Goal: Information Seeking & Learning: Learn about a topic

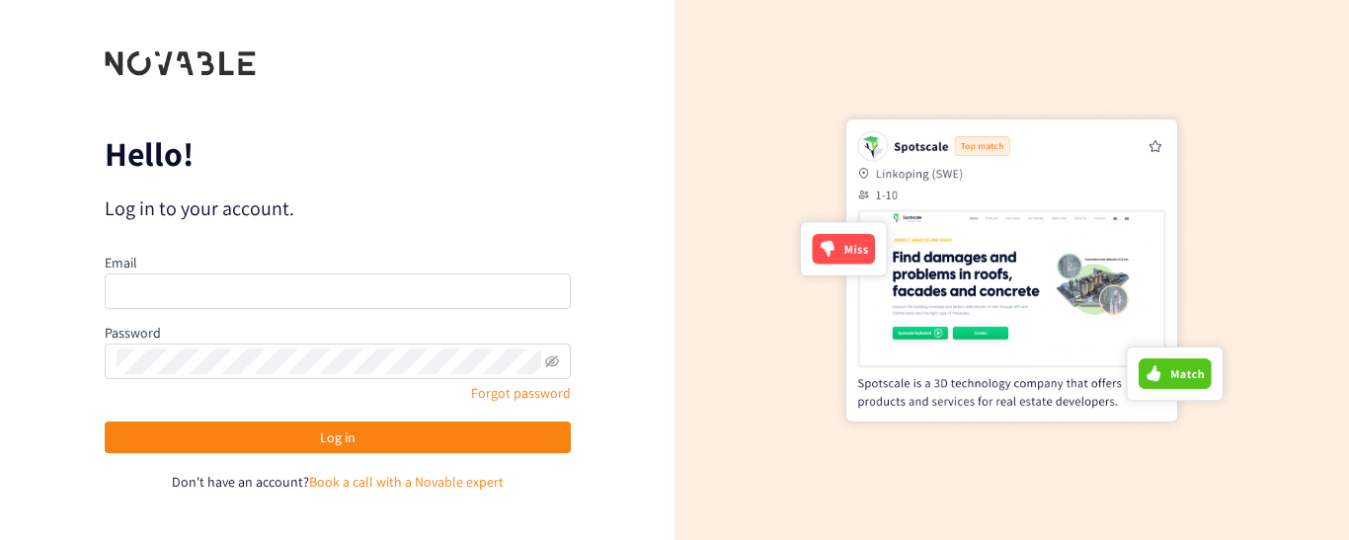
click at [354, 110] on form "Hello! Log in to your account. Email Password Forgot password Log in Don't have…" at bounding box center [338, 270] width 466 height 444
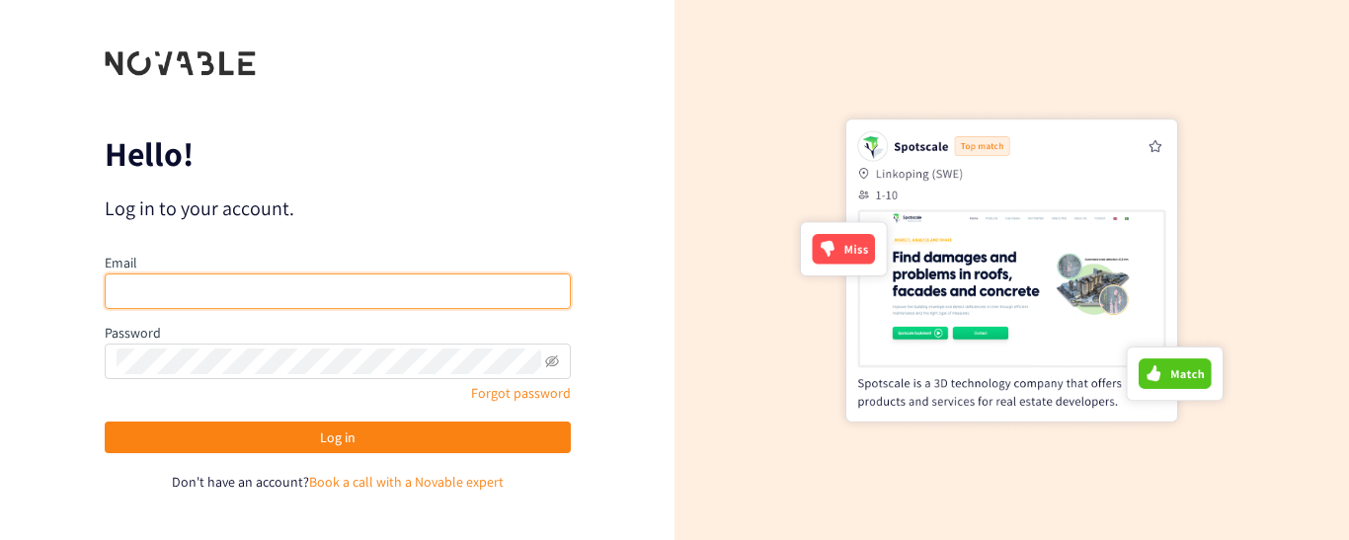
click at [444, 288] on input "email" at bounding box center [338, 292] width 466 height 36
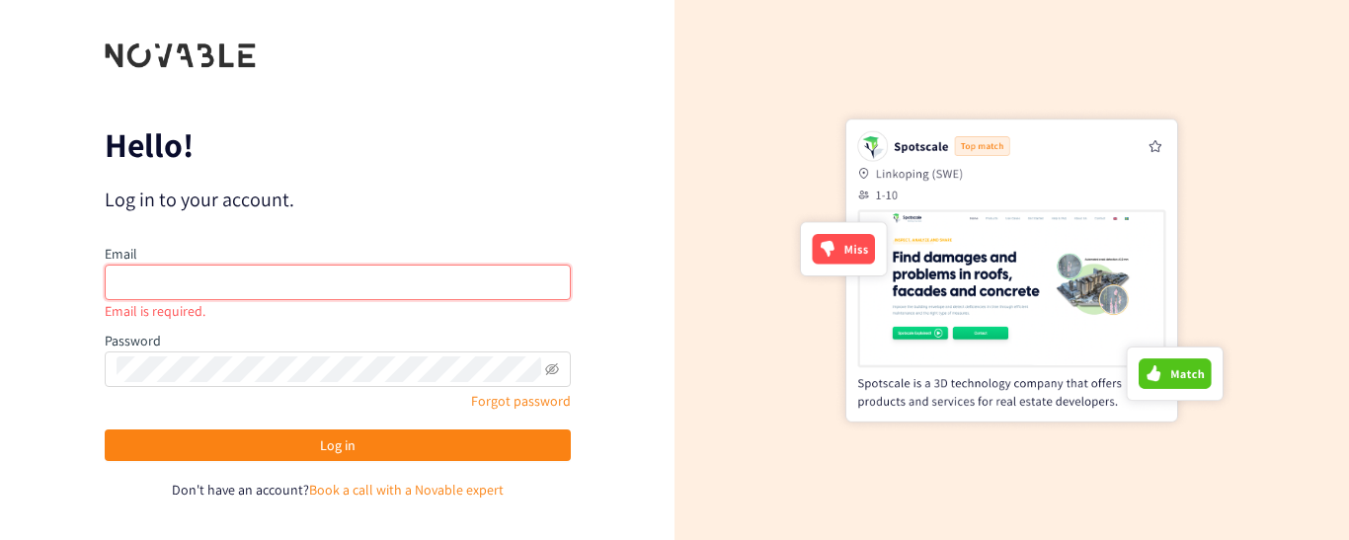
type input "[EMAIL_ADDRESS][DOMAIN_NAME]"
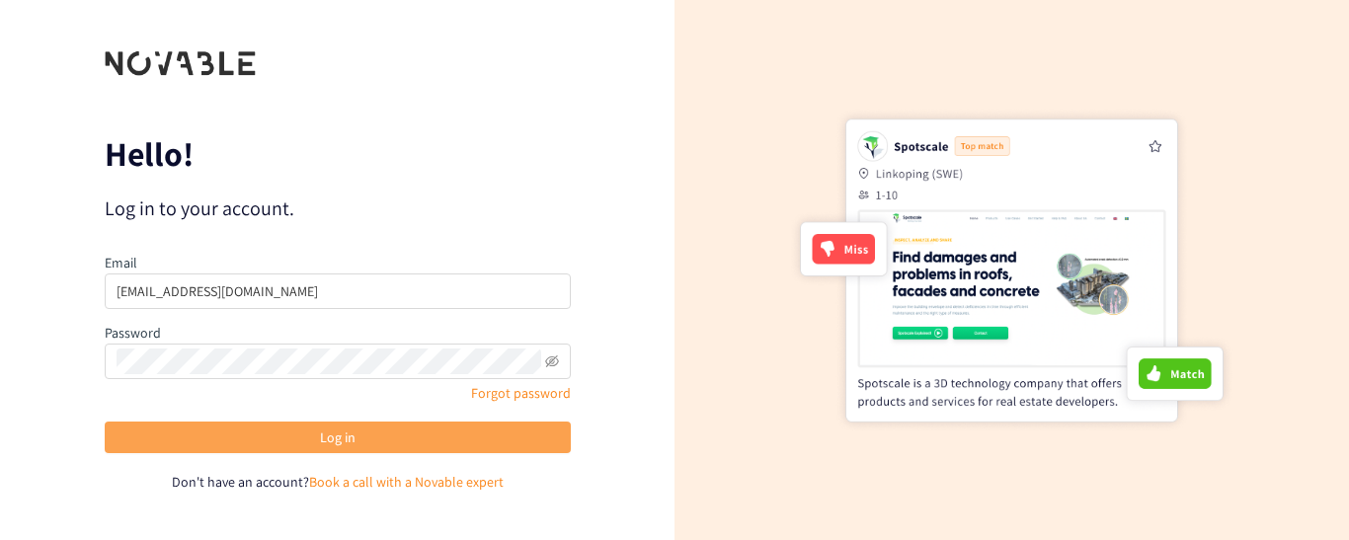
click at [472, 434] on button "Log in" at bounding box center [338, 438] width 466 height 32
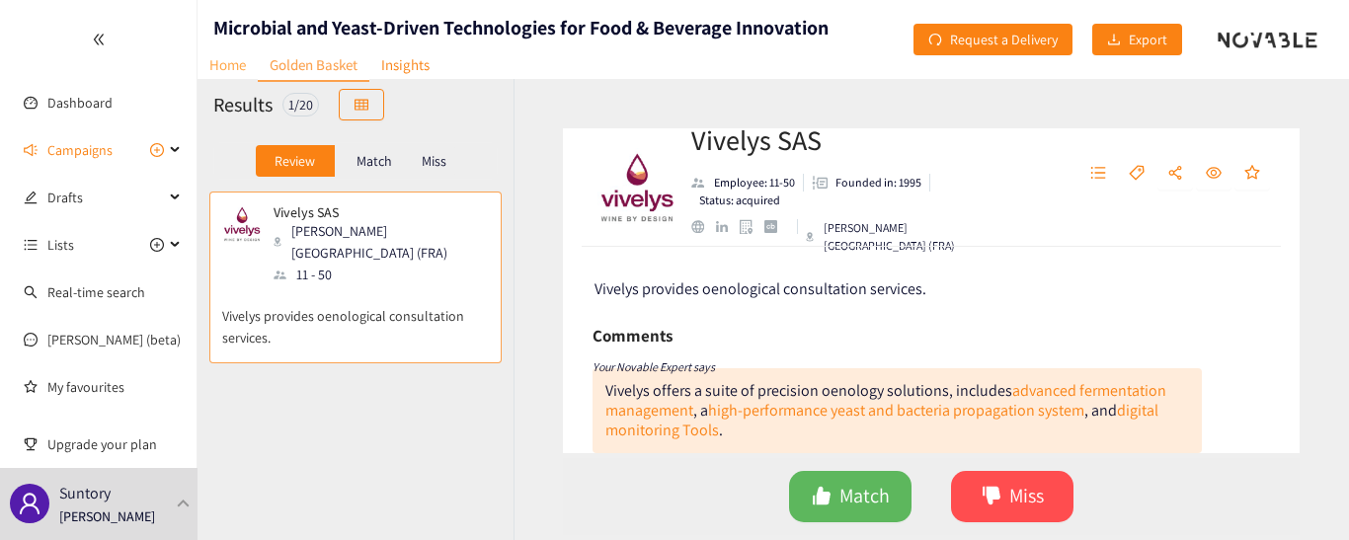
click at [226, 62] on link "Home" at bounding box center [228, 64] width 60 height 31
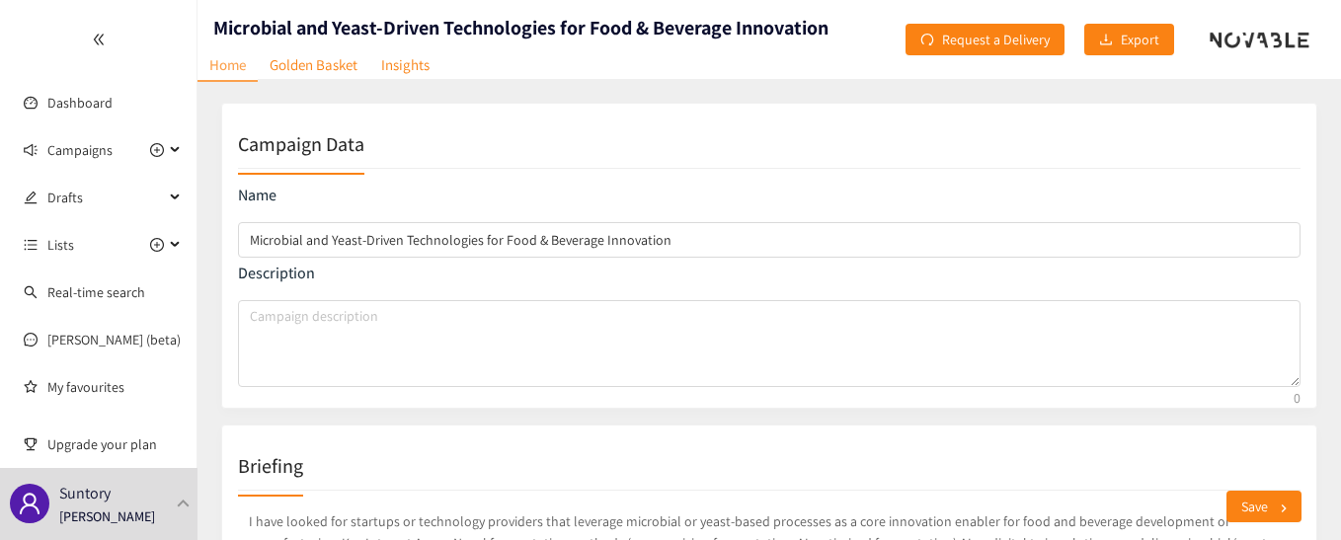
click at [94, 43] on icon "double-left" at bounding box center [99, 40] width 14 height 14
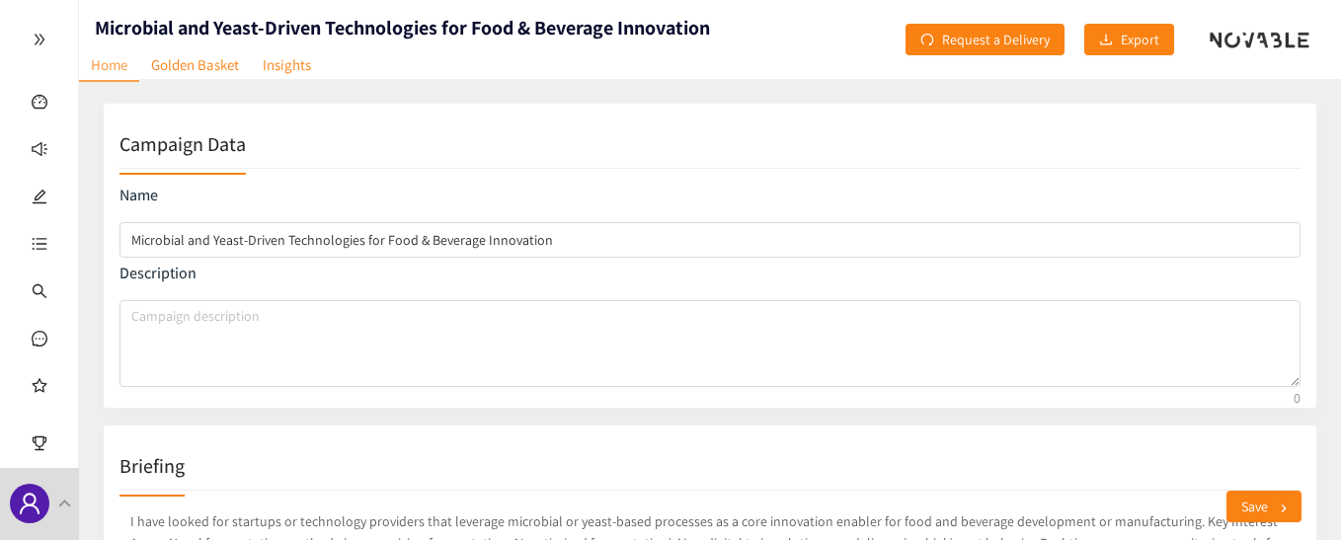
click at [52, 41] on div at bounding box center [39, 39] width 78 height 79
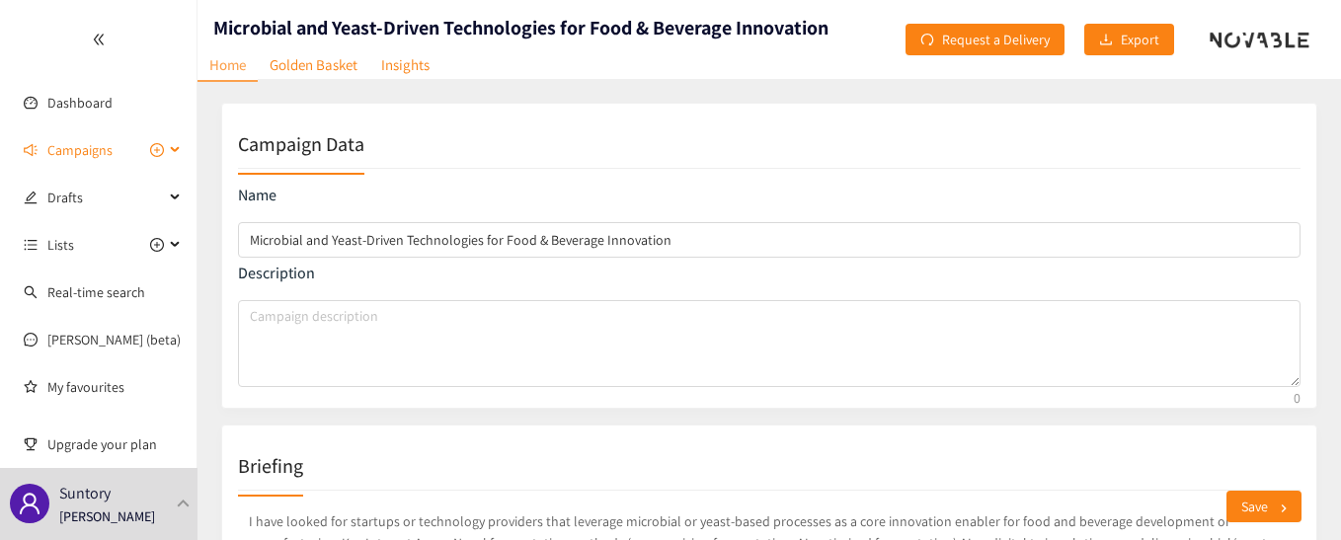
click at [74, 155] on span "Campaigns" at bounding box center [79, 150] width 65 height 40
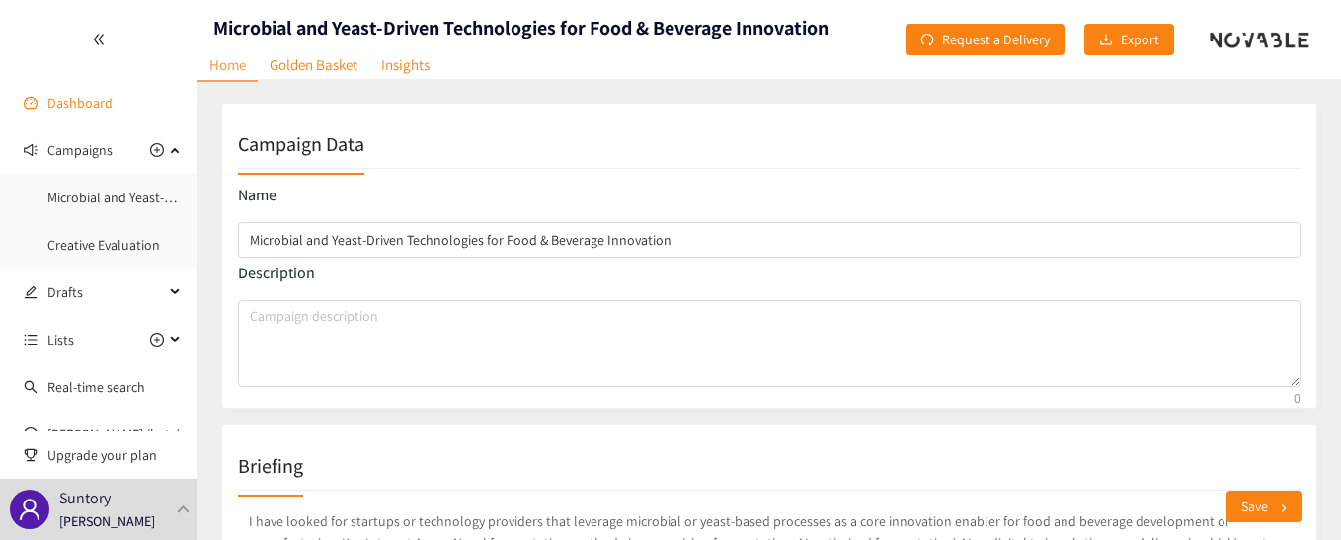
click at [62, 98] on link "Dashboard" at bounding box center [79, 103] width 65 height 18
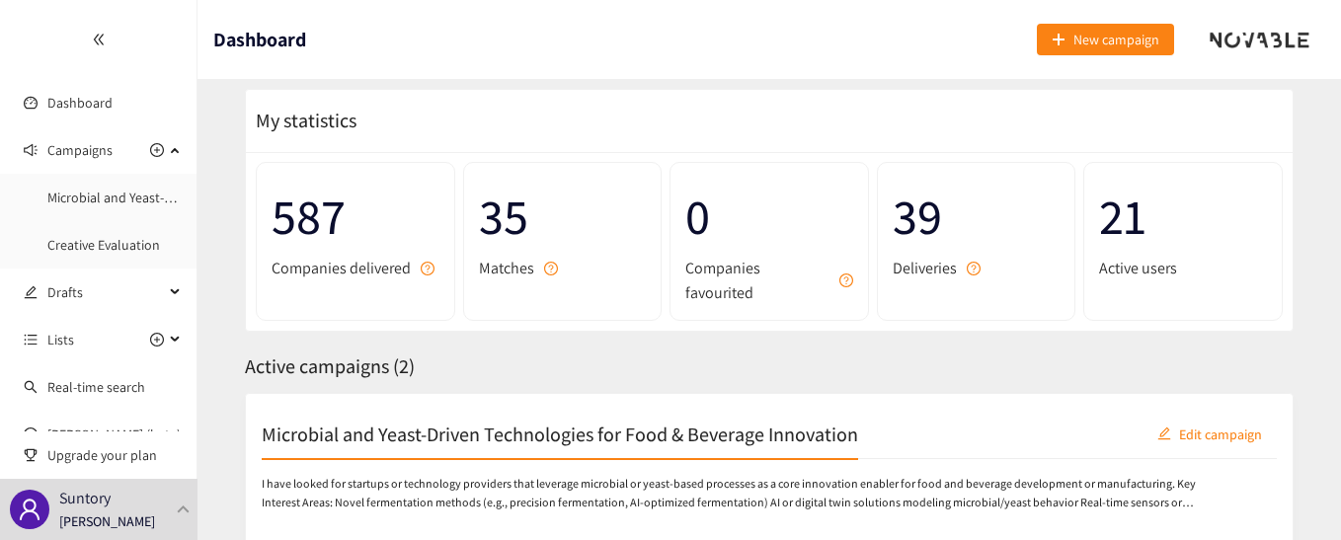
scroll to position [33, 0]
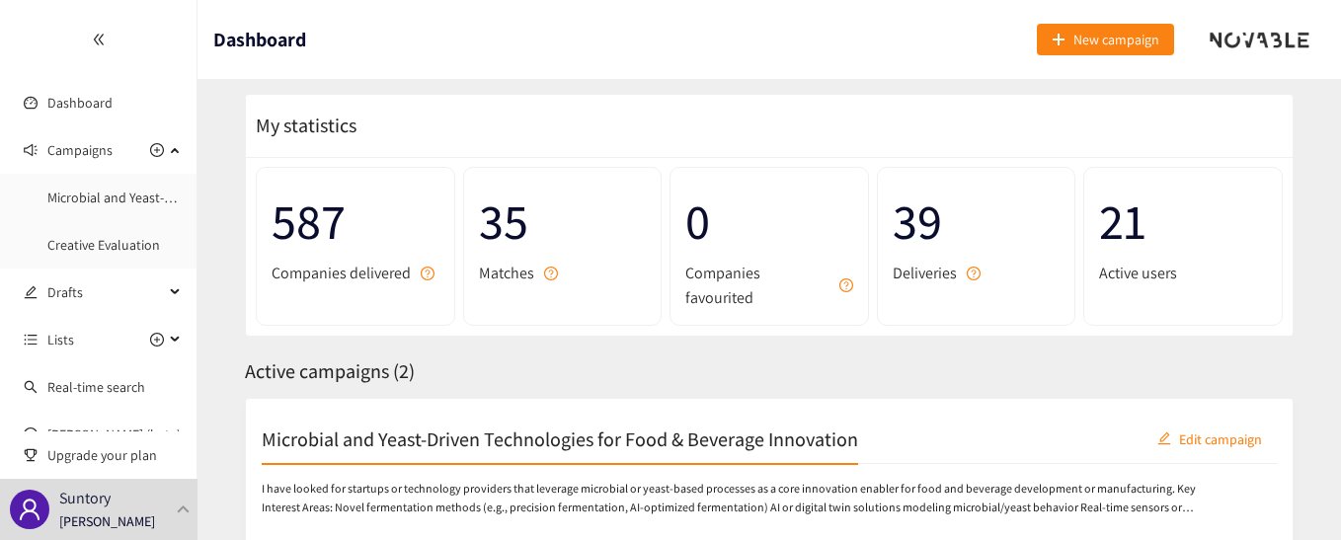
click at [548, 439] on h2 "Microbial and Yeast-Driven Technologies for Food & Beverage Innovation" at bounding box center [560, 439] width 597 height 28
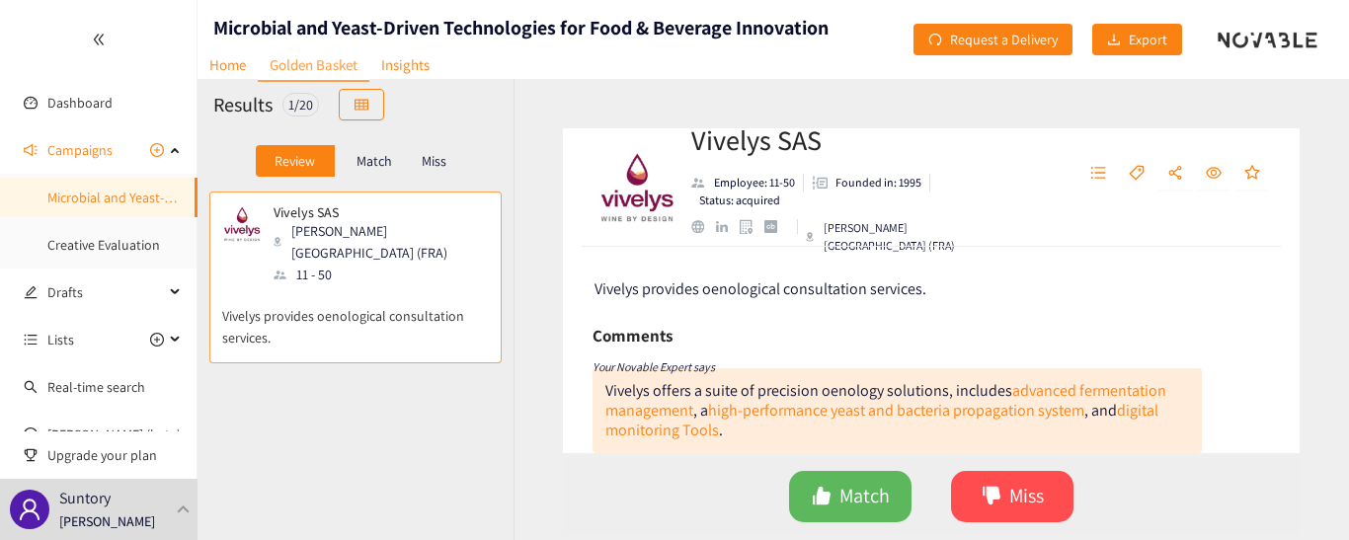
scroll to position [198, 0]
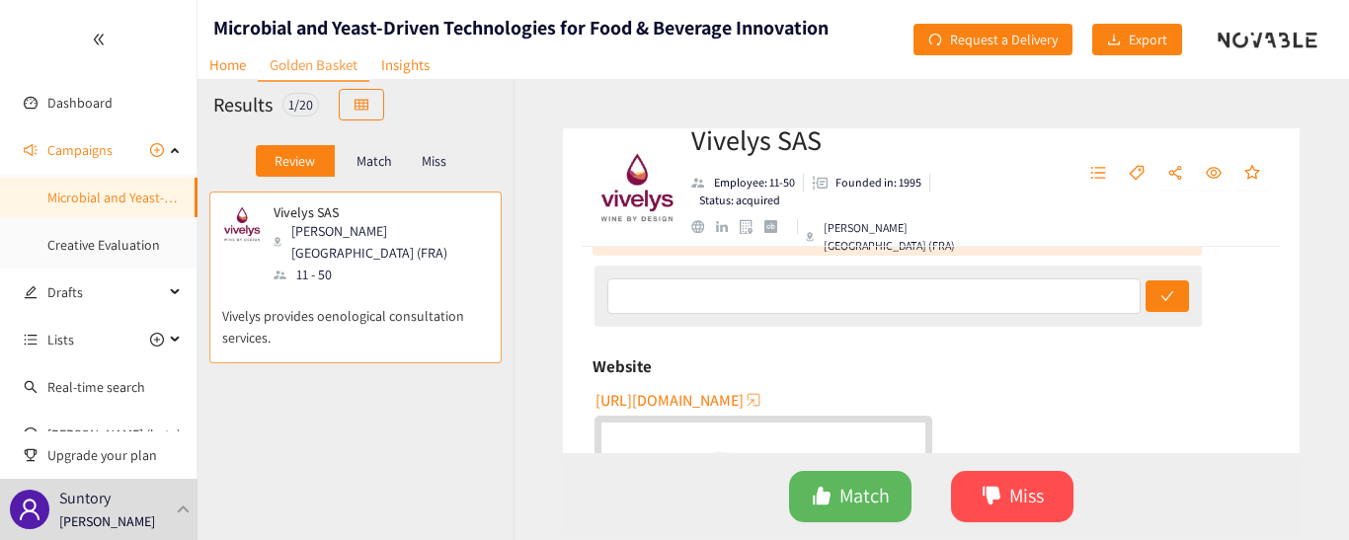
click at [374, 155] on p "Match" at bounding box center [375, 161] width 36 height 16
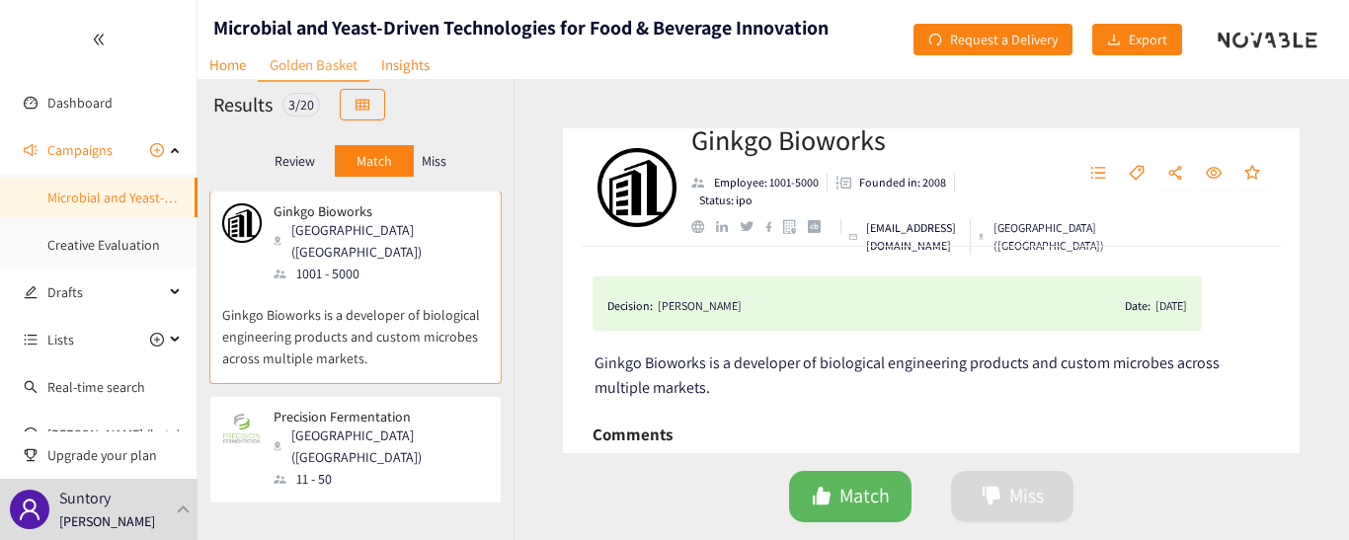
scroll to position [0, 0]
drag, startPoint x: 872, startPoint y: 226, endPoint x: 1028, endPoint y: 227, distance: 156.1
click at [1008, 227] on ul "[EMAIL_ADDRESS][DOMAIN_NAME] [GEOGRAPHIC_DATA] ([GEOGRAPHIC_DATA])" at bounding box center [849, 237] width 317 height 36
copy p "[EMAIL_ADDRESS][DOMAIN_NAME]"
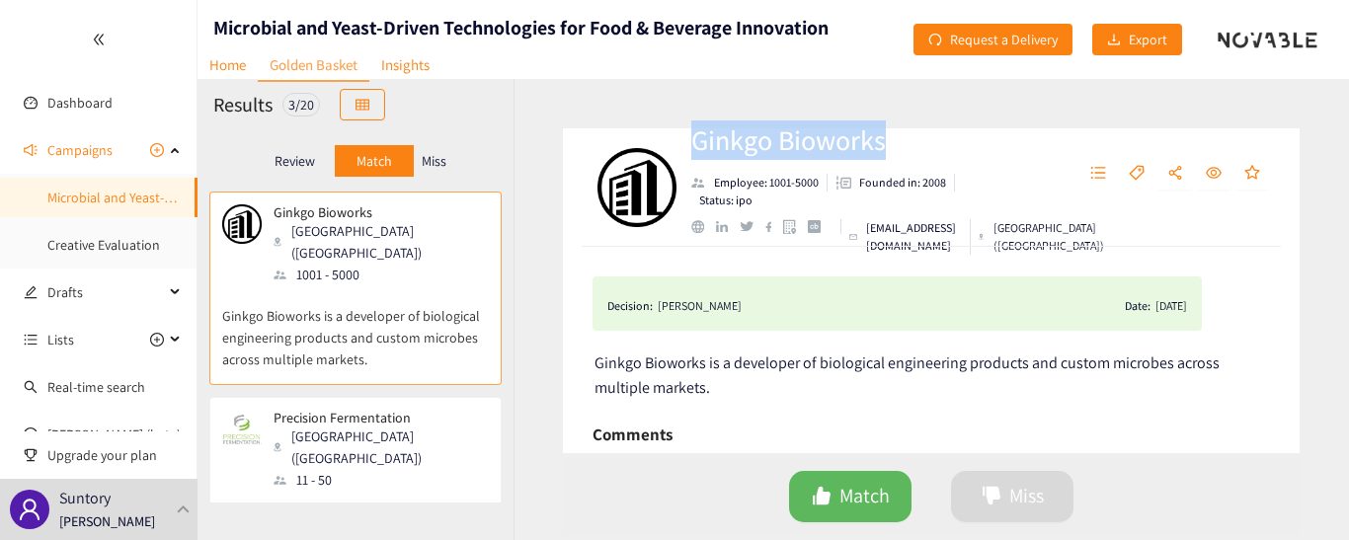
drag, startPoint x: 894, startPoint y: 142, endPoint x: 695, endPoint y: 147, distance: 198.6
click at [695, 147] on h2 "Ginkgo Bioworks" at bounding box center [849, 140] width 317 height 40
copy h2 "Ginkgo Bioworks"
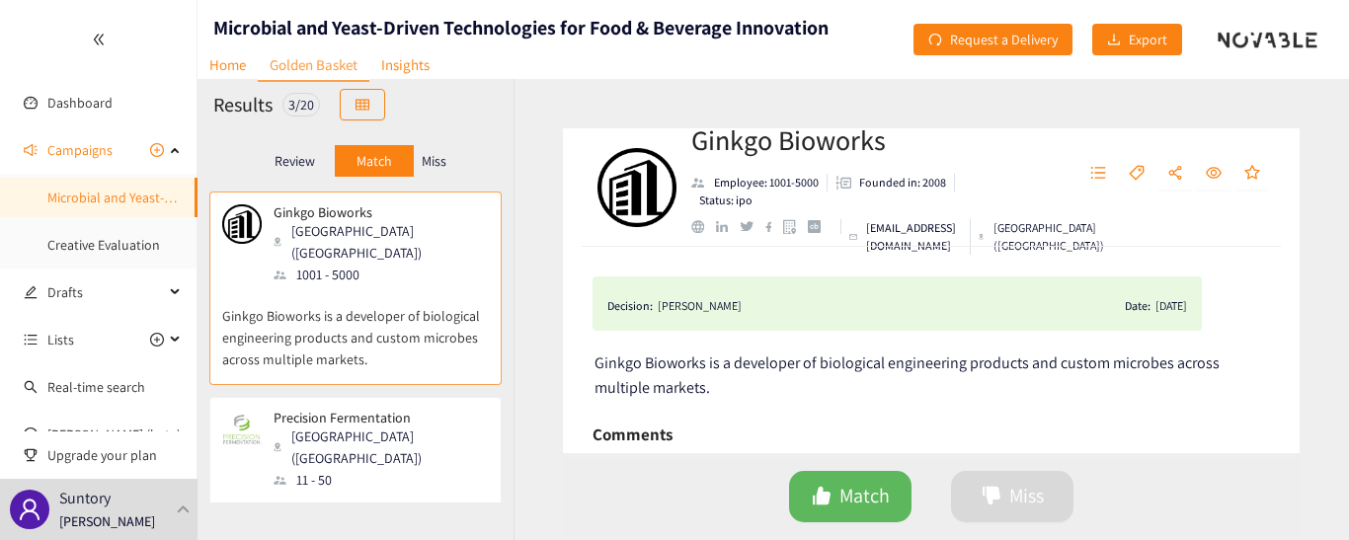
click at [280, 491] on p "Precision Fermentation offers a real-time monitoring solution that enhances con…" at bounding box center [355, 533] width 267 height 85
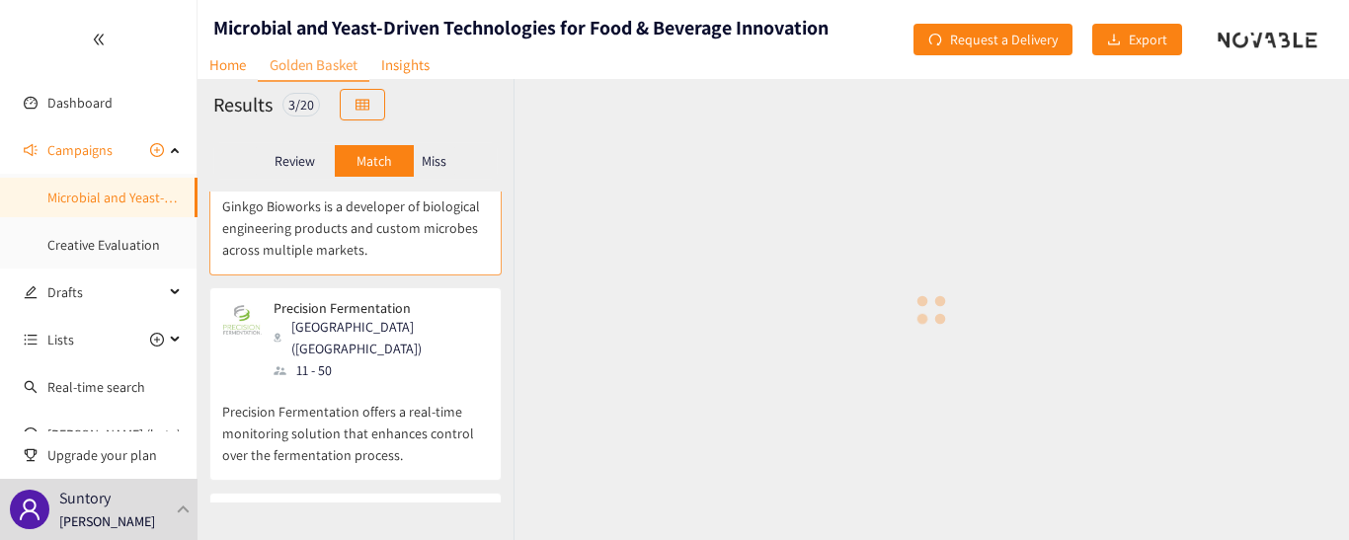
scroll to position [240, 0]
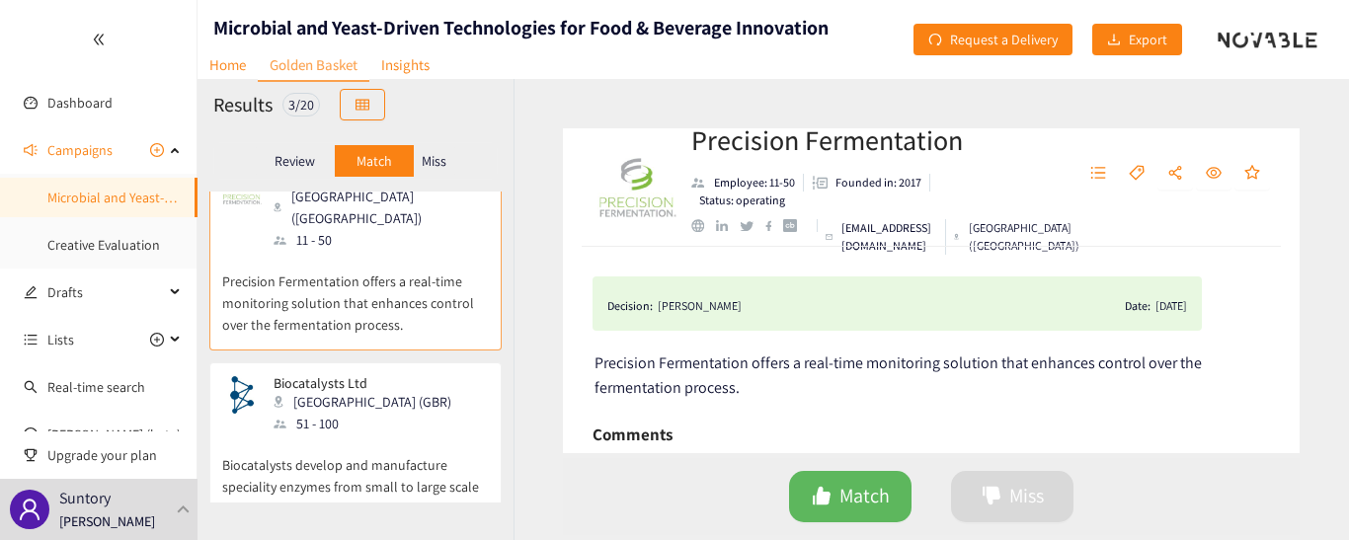
click at [376, 378] on div "Biocatalysts Ltd [GEOGRAPHIC_DATA] (GBR) 51 - 100" at bounding box center [355, 404] width 267 height 59
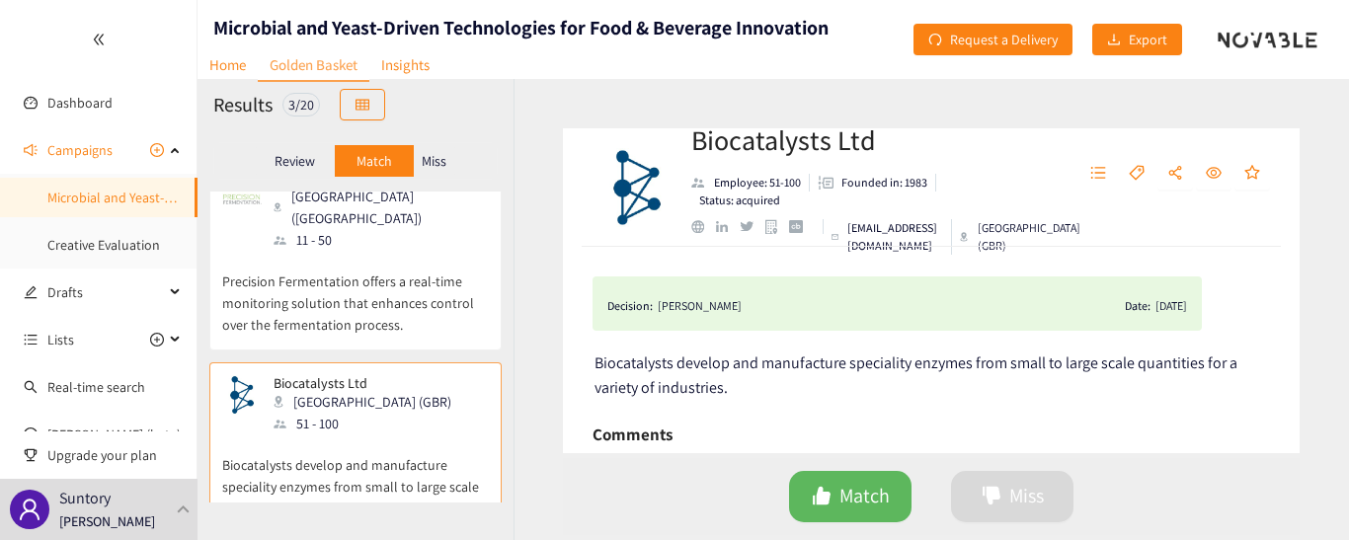
click at [886, 145] on h2 "Biocatalysts Ltd" at bounding box center [849, 140] width 317 height 40
drag, startPoint x: 973, startPoint y: 227, endPoint x: 845, endPoint y: 234, distance: 127.6
click at [845, 234] on div "[EMAIL_ADDRESS][DOMAIN_NAME]" at bounding box center [888, 237] width 129 height 36
copy div "[EMAIL_ADDRESS][DOMAIN_NAME]"
click at [917, 153] on h2 "Biocatalysts Ltd" at bounding box center [849, 140] width 317 height 40
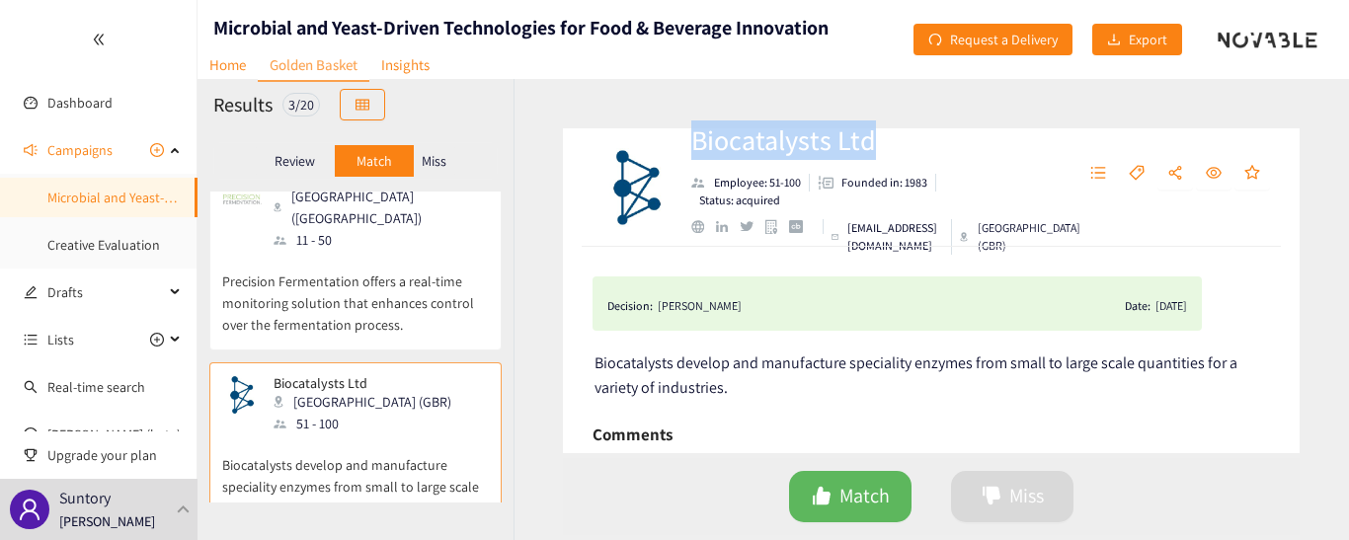
drag, startPoint x: 831, startPoint y: 150, endPoint x: 691, endPoint y: 152, distance: 139.3
click at [691, 152] on h2 "Biocatalysts Ltd" at bounding box center [849, 140] width 317 height 40
copy h2 "Biocatalysts Ltd"
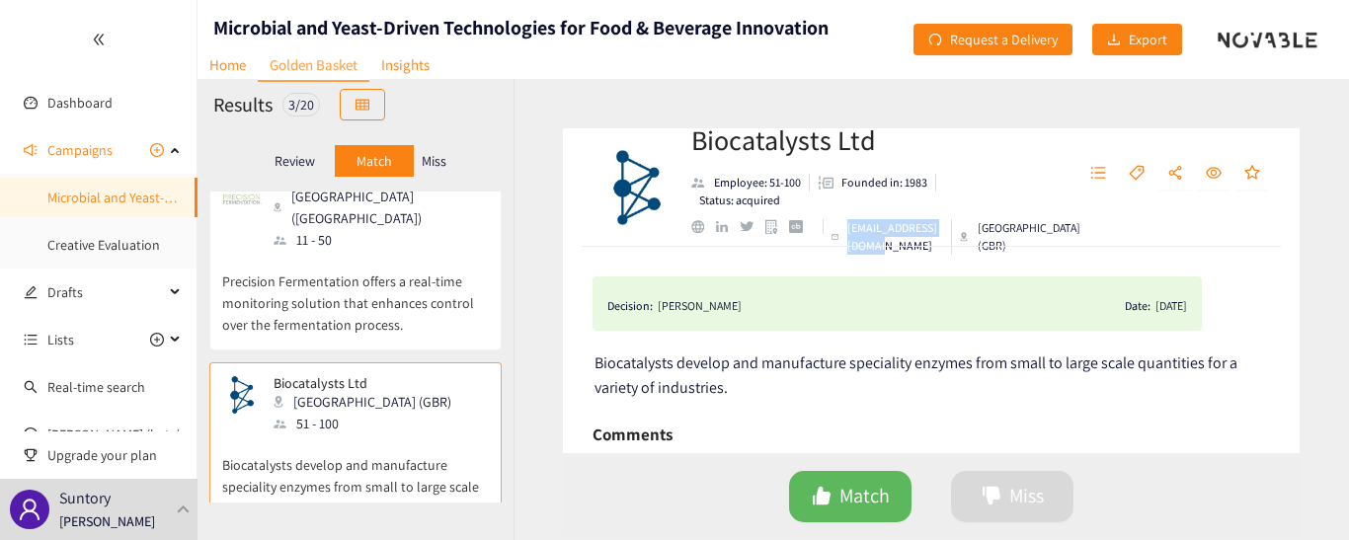
drag, startPoint x: 969, startPoint y: 224, endPoint x: 848, endPoint y: 231, distance: 120.7
click at [848, 231] on div "[EMAIL_ADDRESS][DOMAIN_NAME]" at bounding box center [888, 237] width 129 height 36
copy div "[EMAIL_ADDRESS][DOMAIN_NAME]"
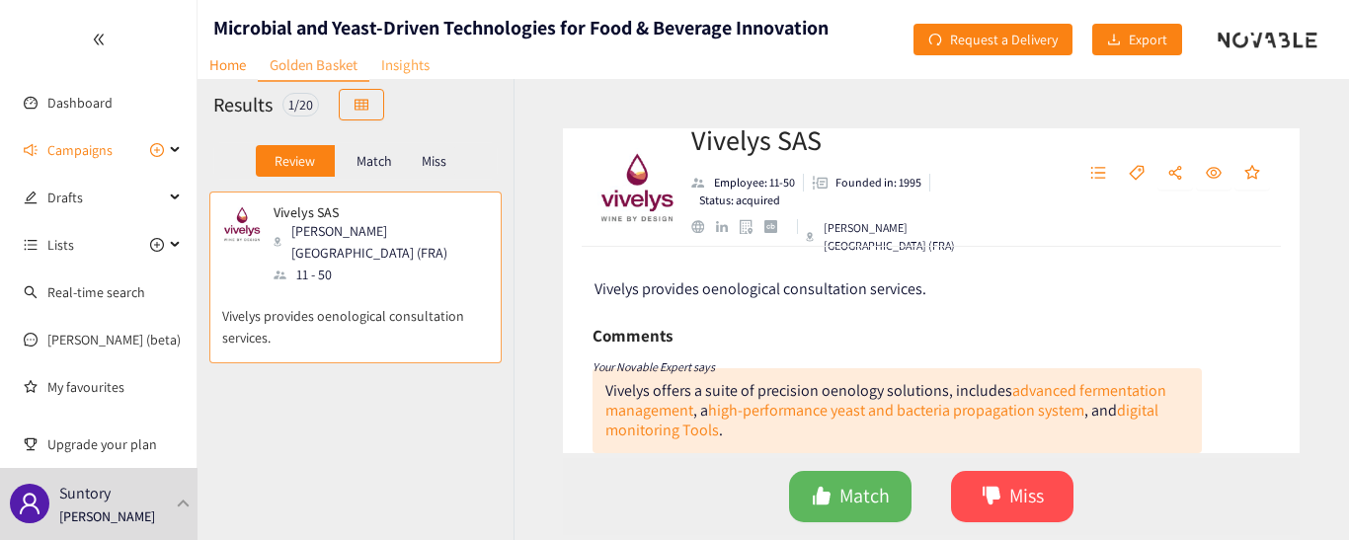
click at [432, 61] on link "Insights" at bounding box center [405, 64] width 72 height 31
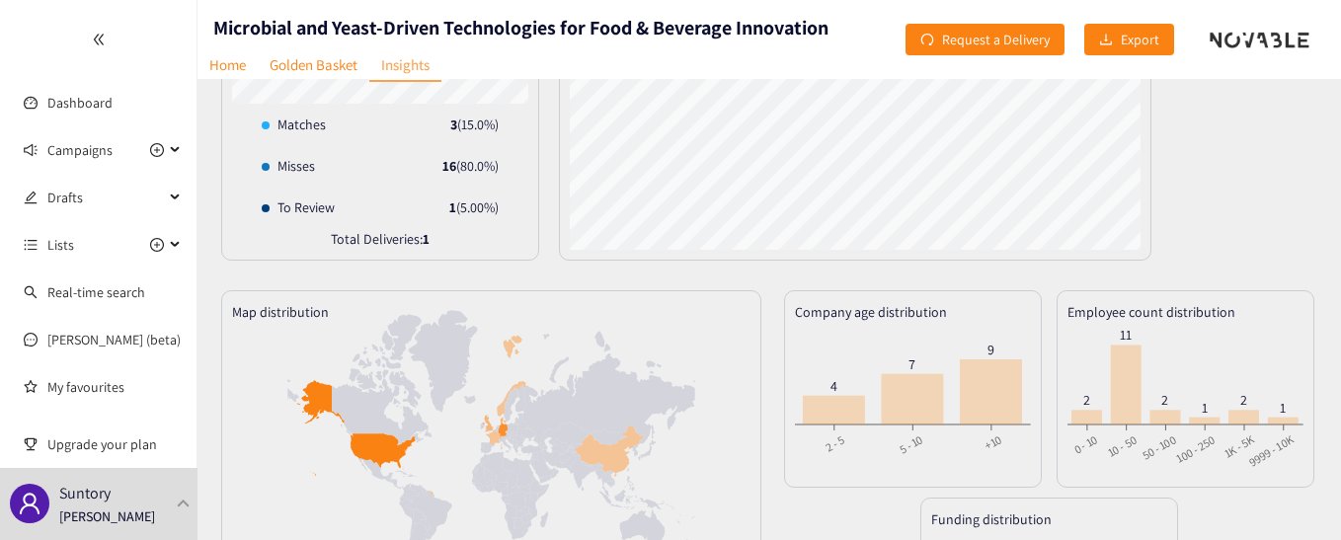
scroll to position [475, 0]
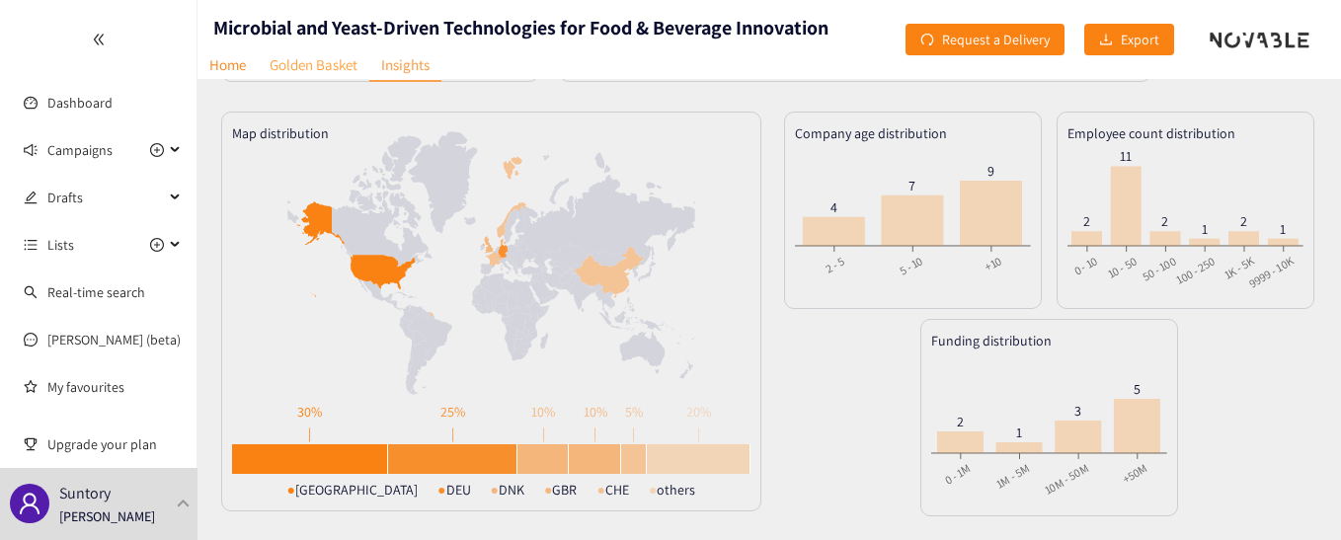
click at [274, 64] on link "Golden Basket" at bounding box center [314, 64] width 112 height 31
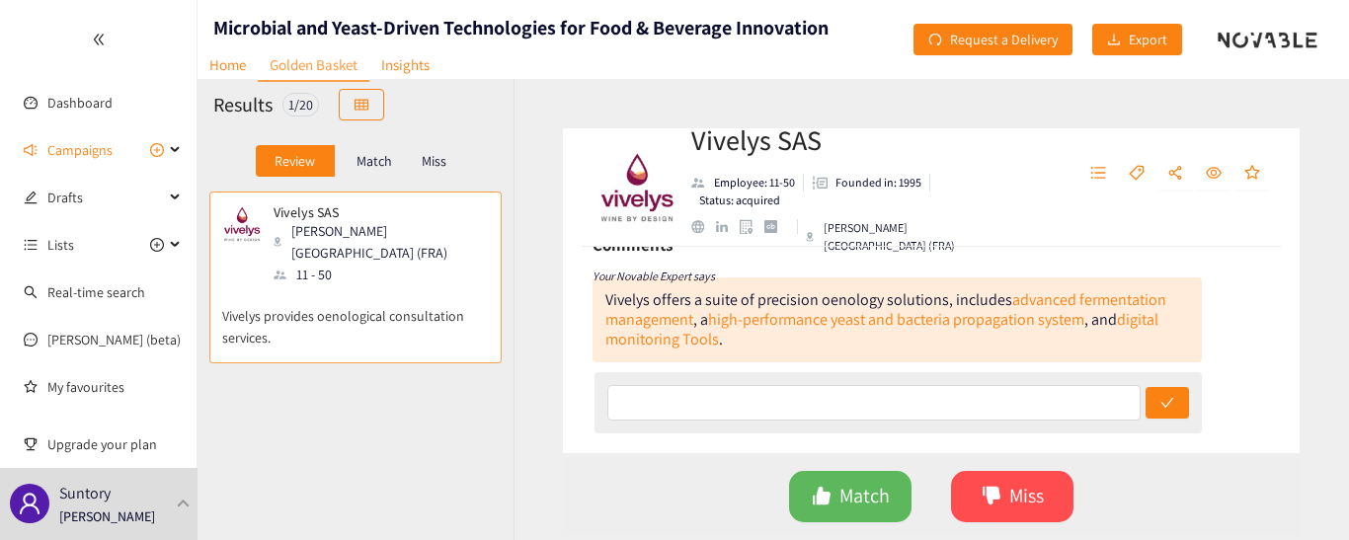
scroll to position [198, 0]
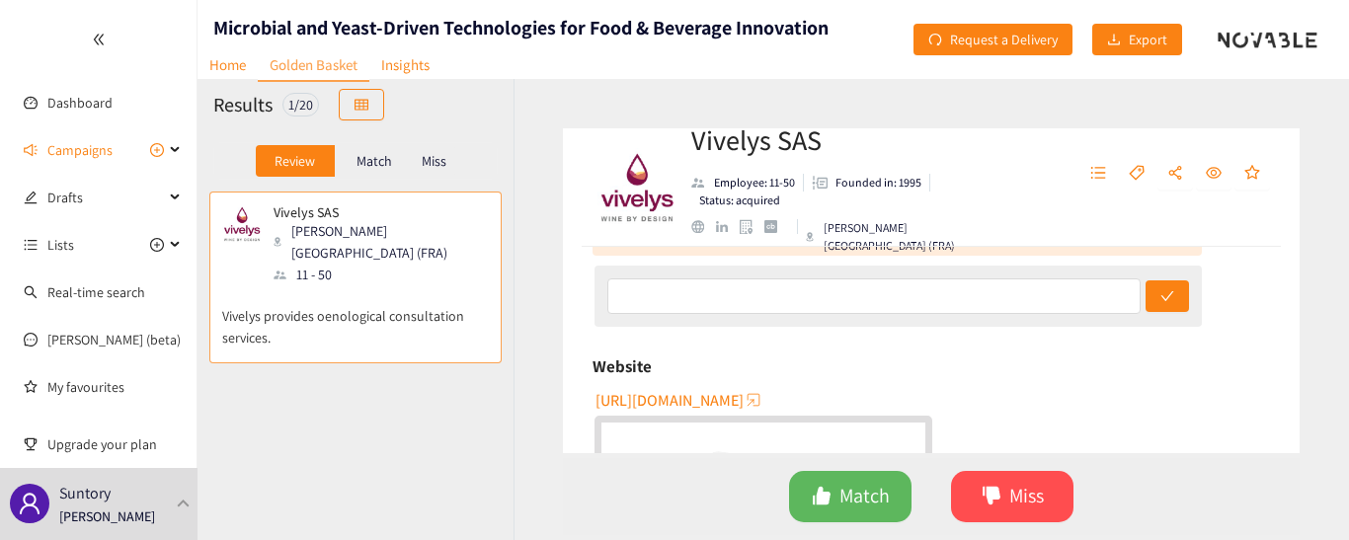
click at [399, 173] on div "Match" at bounding box center [374, 161] width 79 height 32
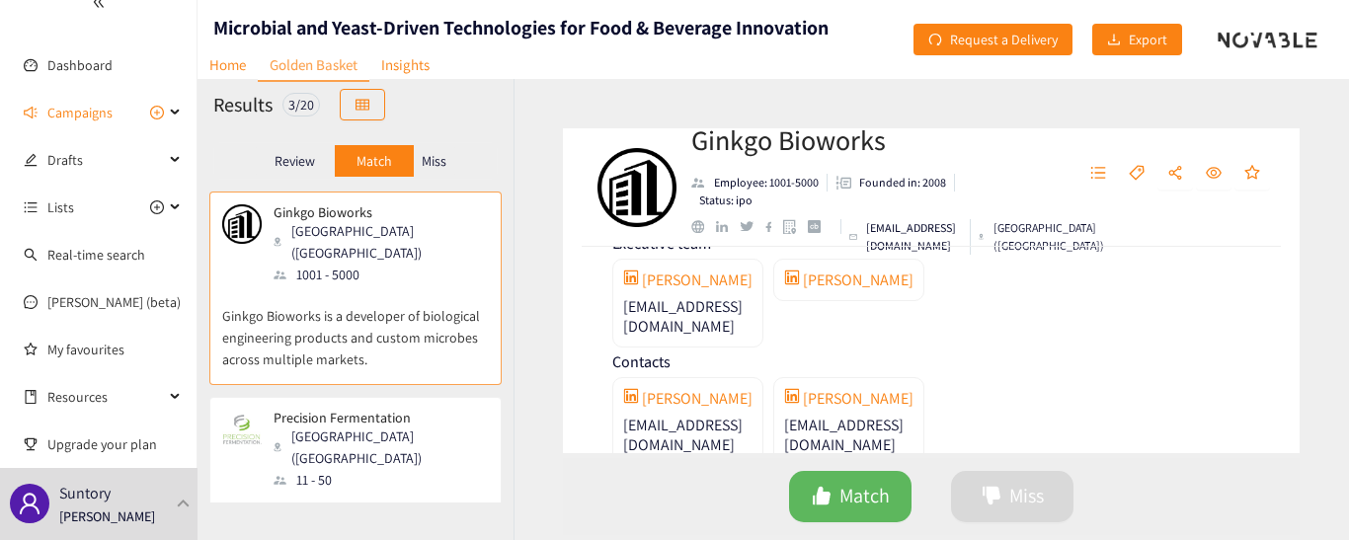
scroll to position [2337, 0]
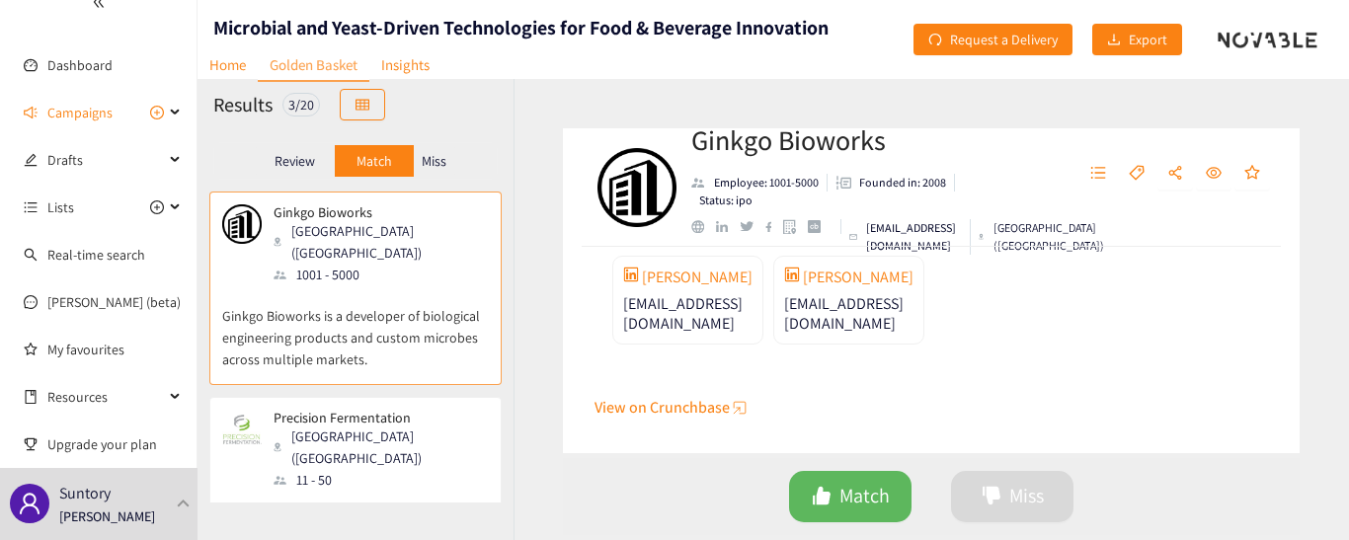
click at [701, 409] on span "View on Crunchbase" at bounding box center [662, 407] width 135 height 25
click at [975, 44] on span "Request a Delivery" at bounding box center [1004, 40] width 108 height 22
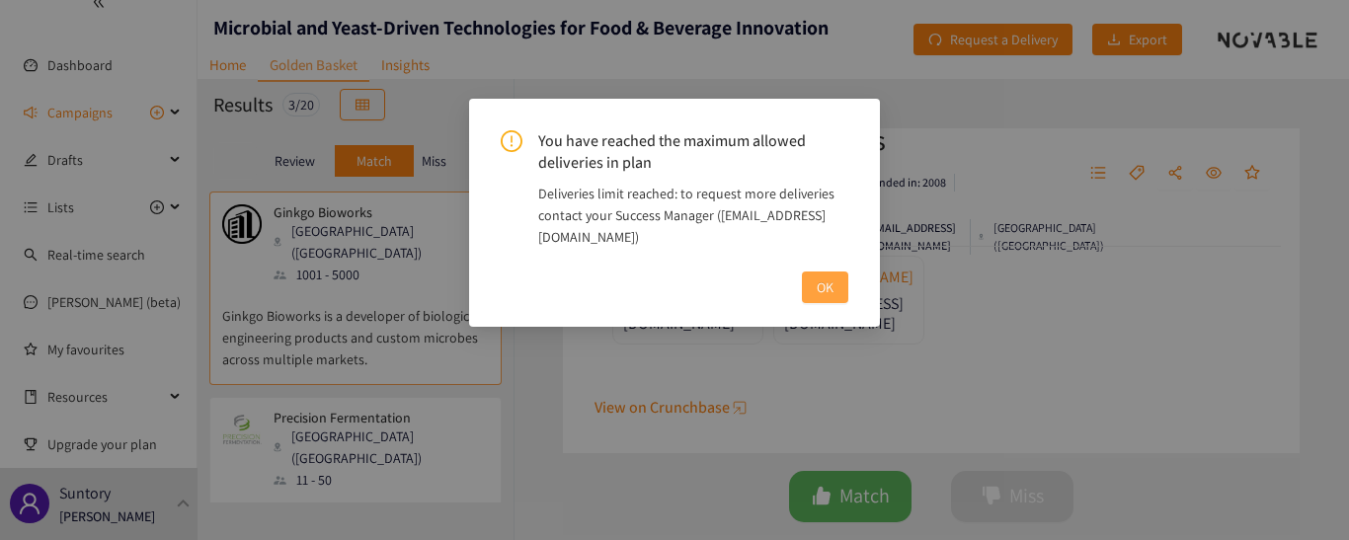
click at [827, 293] on span "OK" at bounding box center [825, 288] width 17 height 22
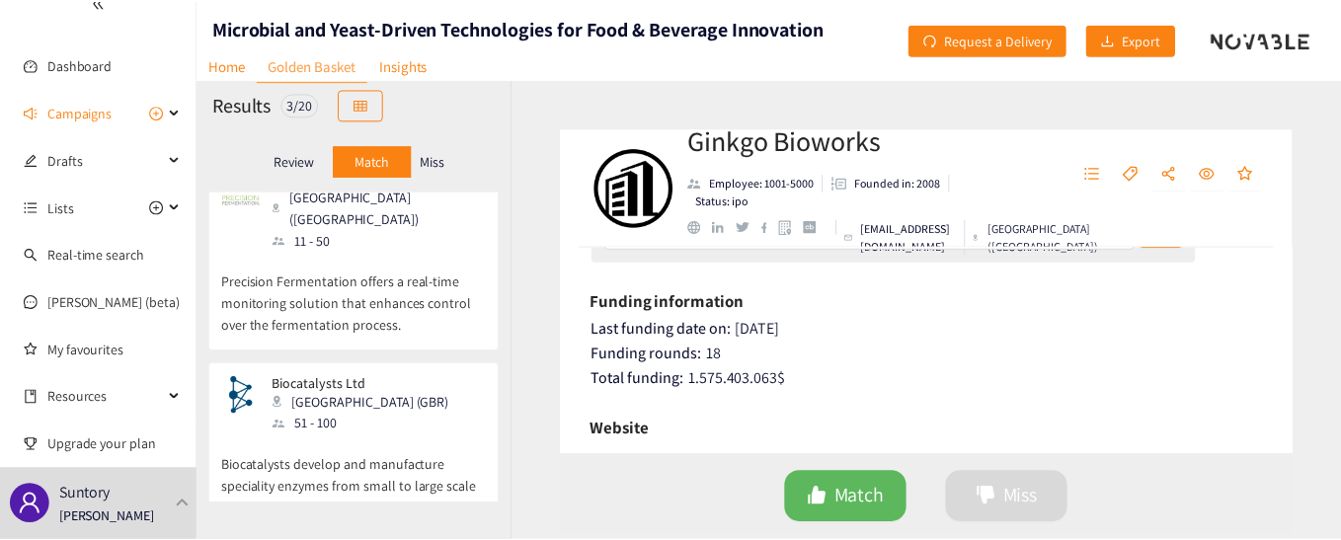
scroll to position [0, 0]
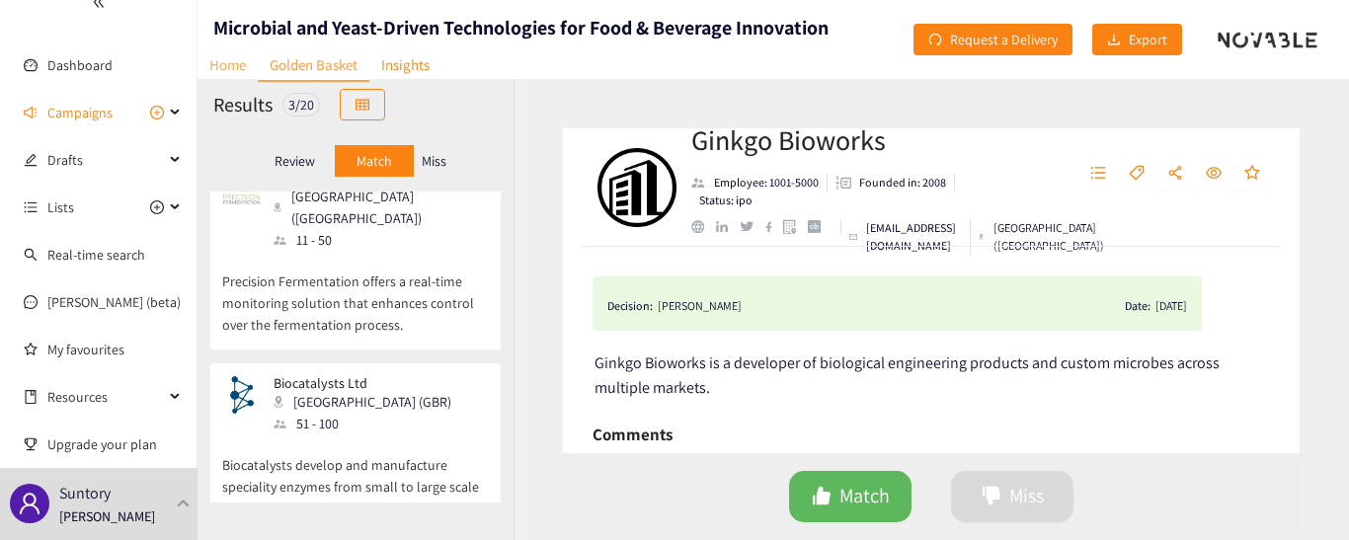
click at [217, 66] on link "Home" at bounding box center [228, 64] width 60 height 31
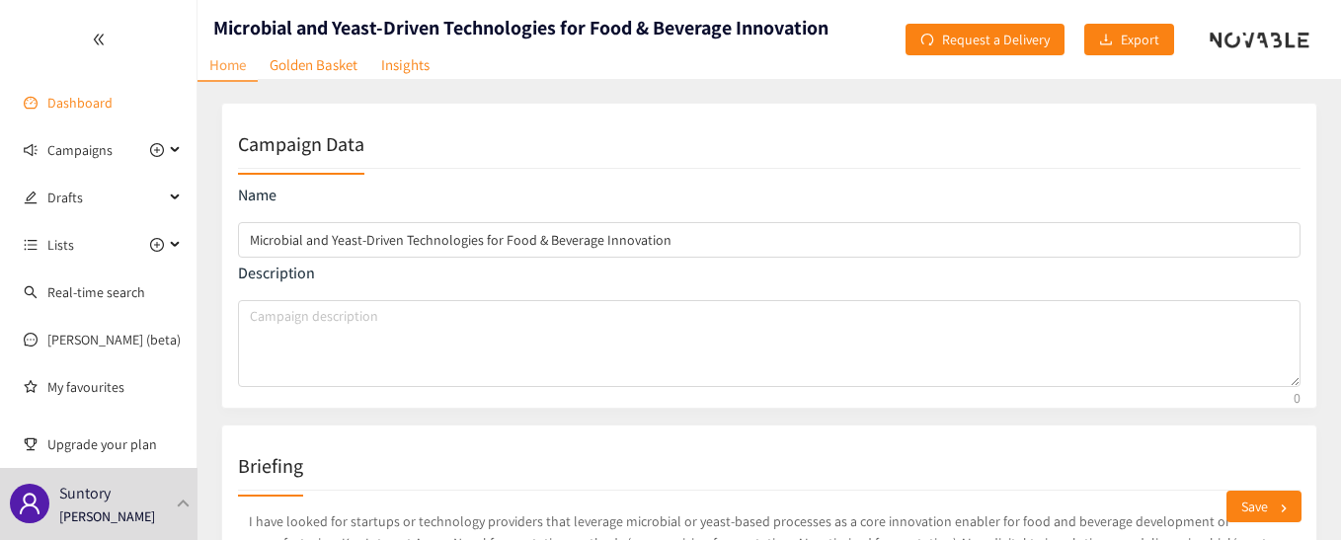
click at [101, 109] on link "Dashboard" at bounding box center [79, 103] width 65 height 18
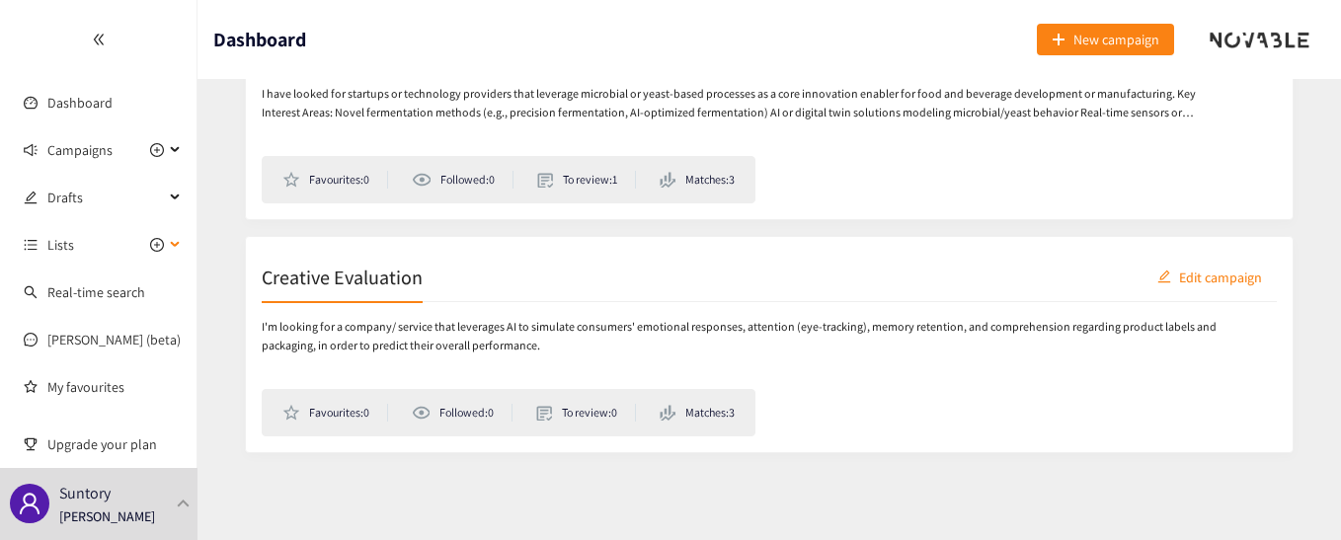
scroll to position [38, 0]
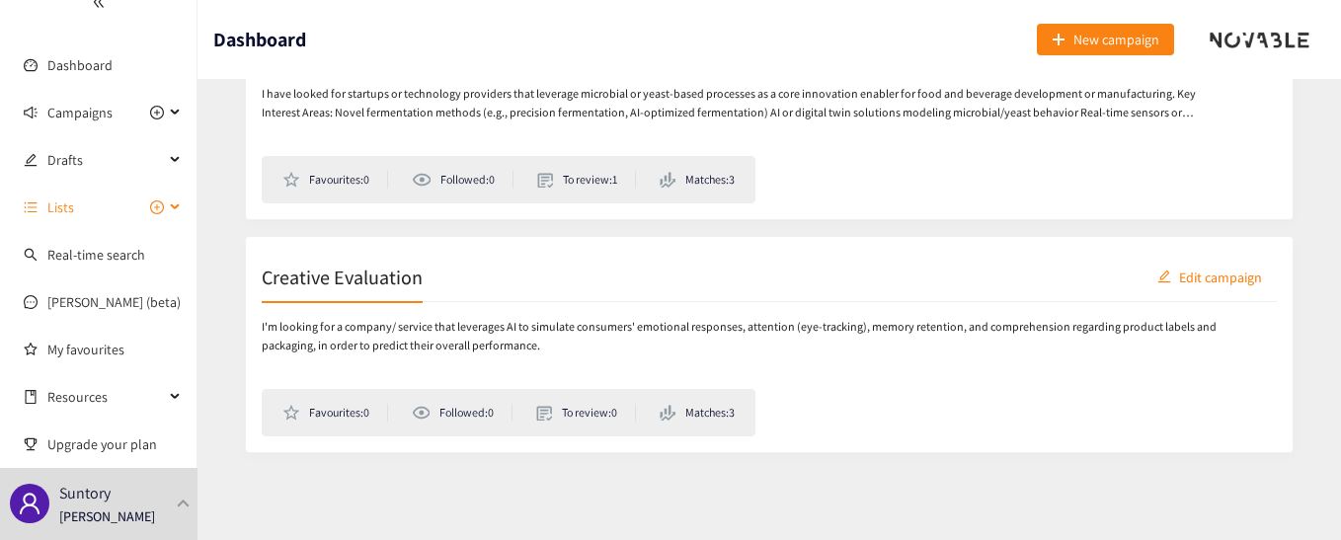
click at [70, 212] on span "Lists" at bounding box center [60, 208] width 27 height 40
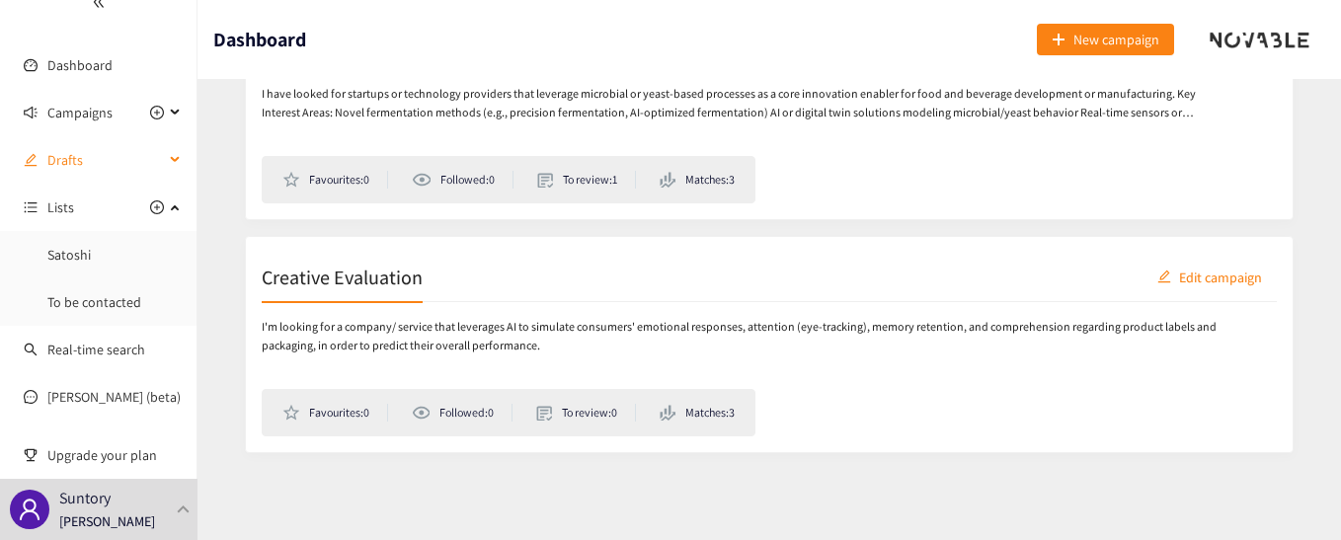
click at [110, 162] on span "Drafts" at bounding box center [105, 160] width 117 height 40
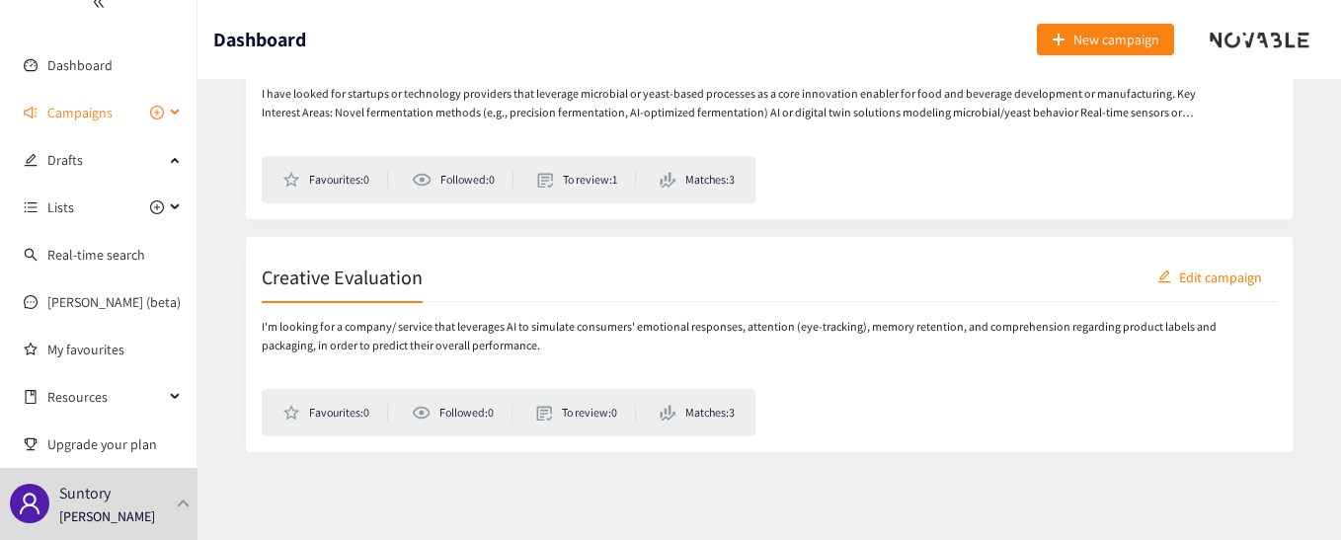
click at [110, 118] on span "Campaigns" at bounding box center [79, 113] width 65 height 40
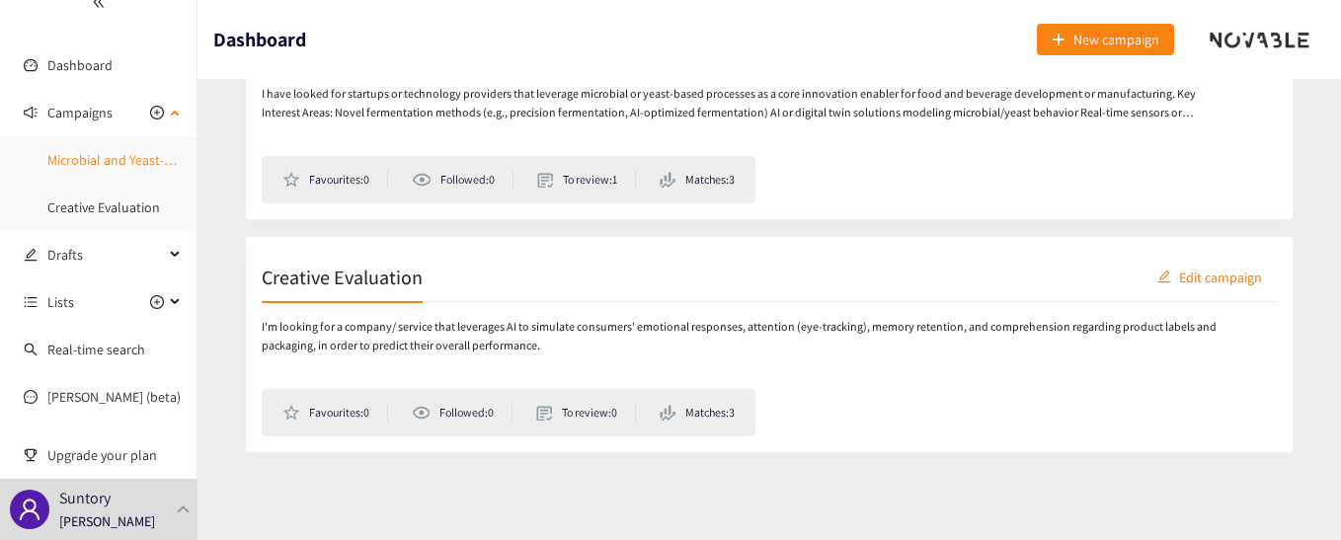
click at [145, 151] on link "Microbial and Yeast-Driven Technologies for Food & Beverage Innovation" at bounding box center [258, 160] width 422 height 18
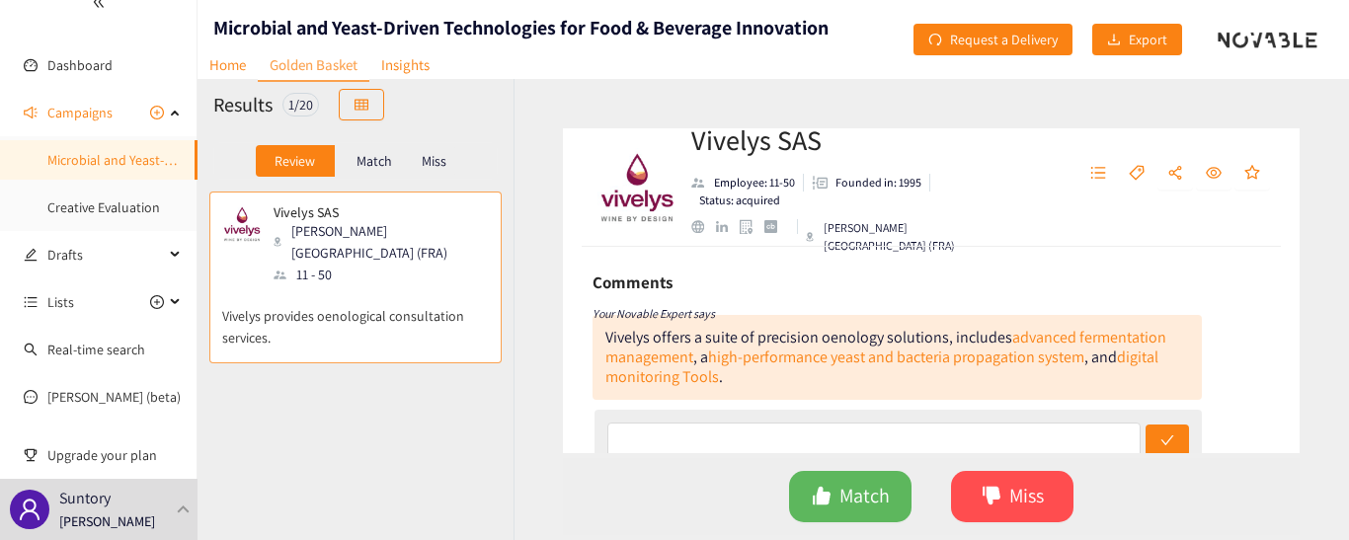
scroll to position [99, 0]
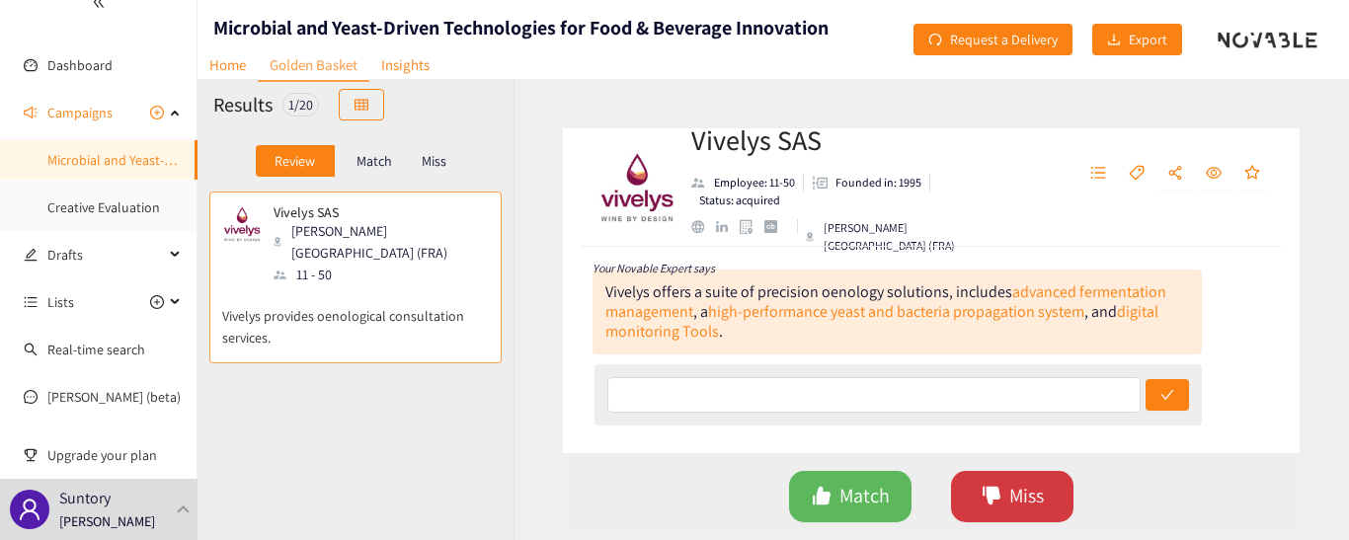
click at [1034, 506] on span "Miss" at bounding box center [1026, 496] width 35 height 31
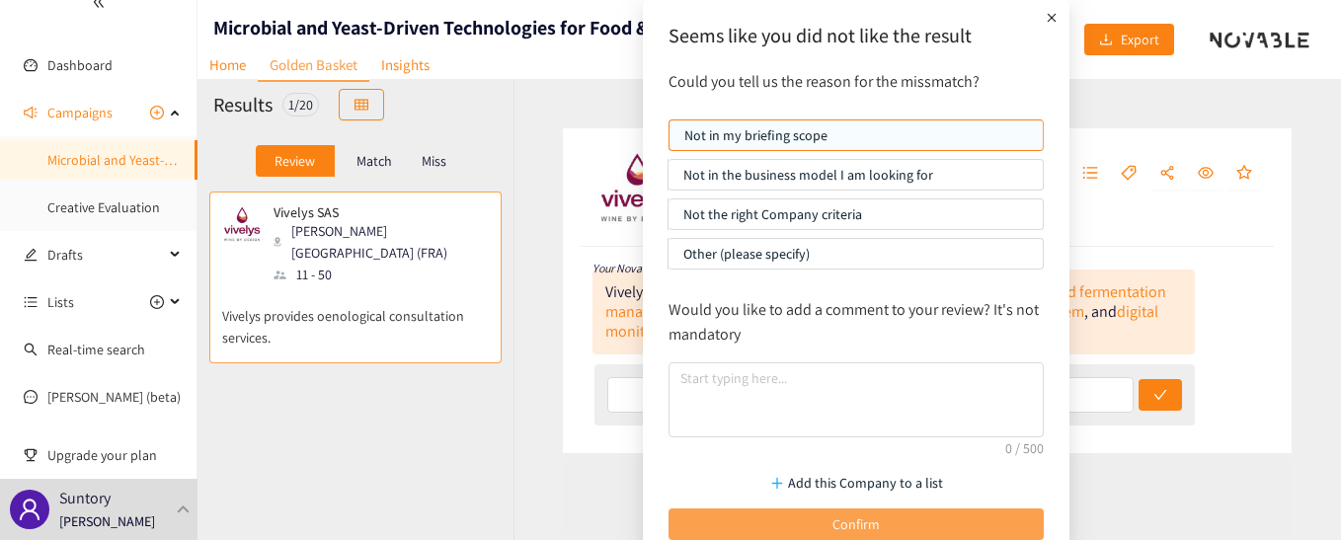
click at [949, 519] on button "Confirm" at bounding box center [856, 525] width 375 height 32
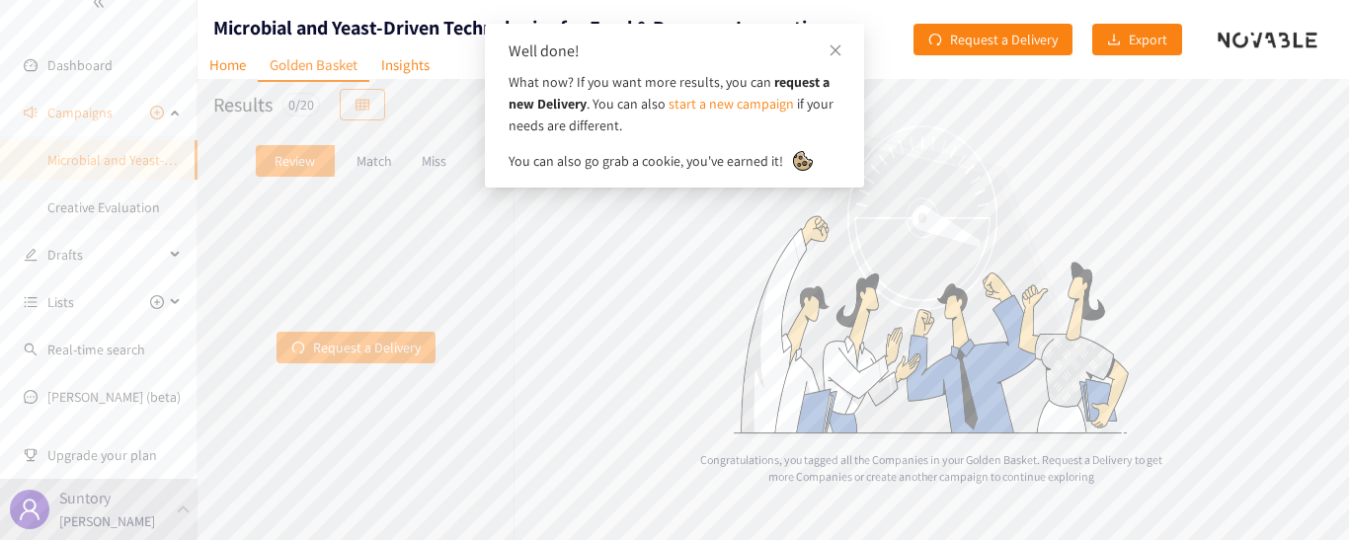
click at [445, 158] on p "Miss" at bounding box center [434, 161] width 25 height 16
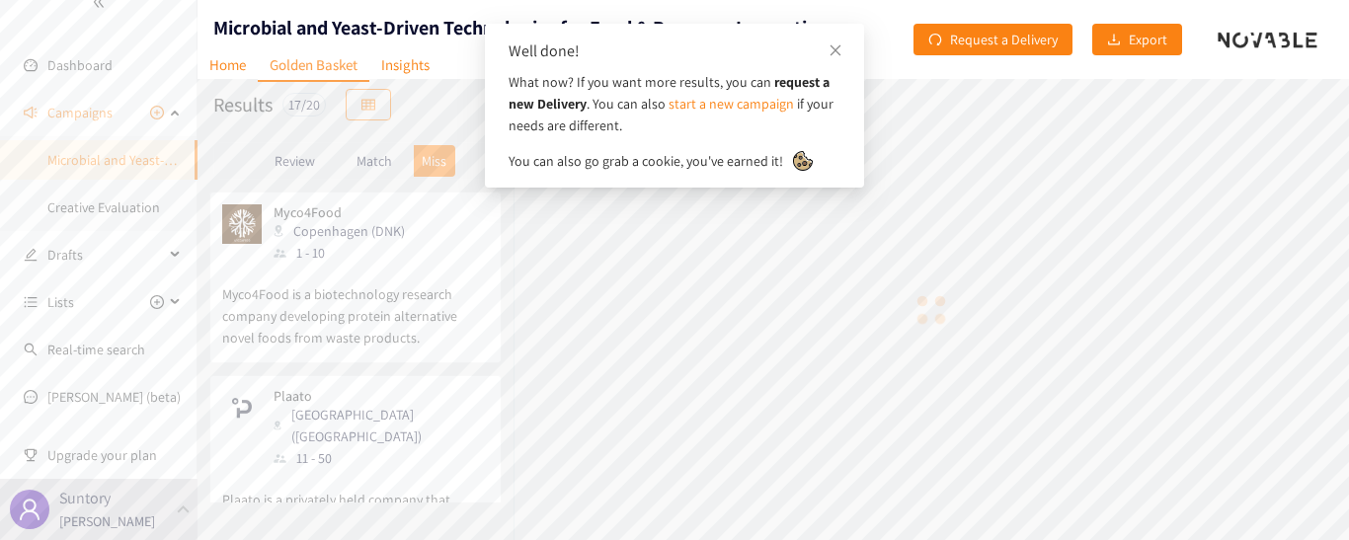
click at [385, 160] on p "Match" at bounding box center [375, 161] width 36 height 16
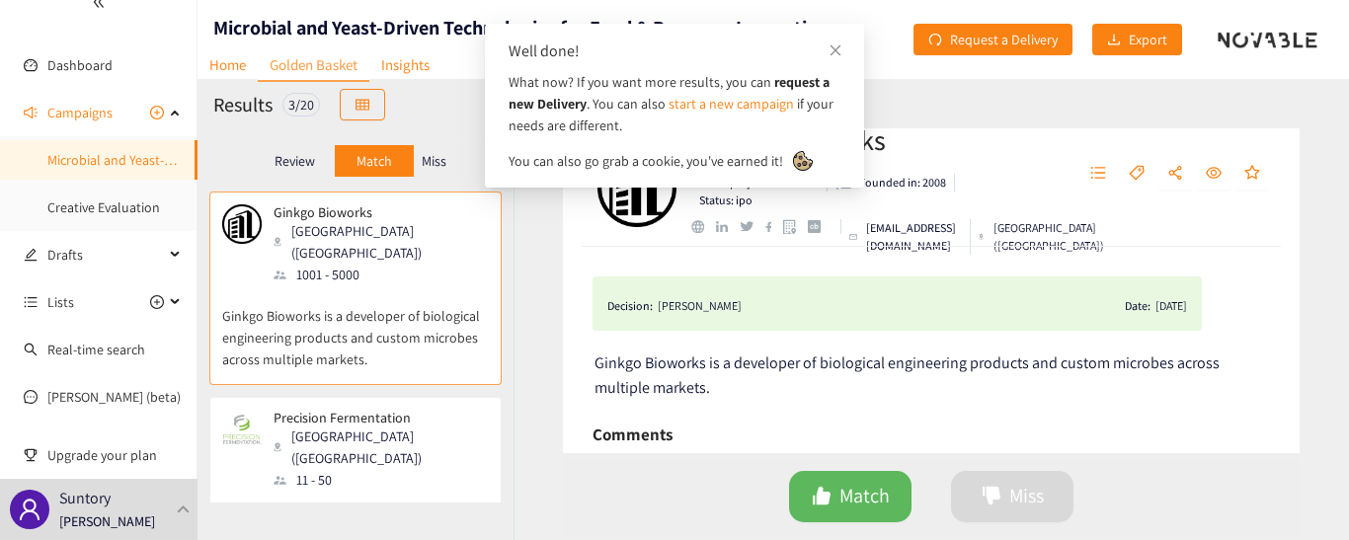
click at [384, 244] on div "Ginkgo Bioworks Boston (USA) 1001 - 5000" at bounding box center [355, 244] width 267 height 81
click at [838, 38] on div "Well done! What now? If you want more results, you can request a new Delivery .…" at bounding box center [674, 106] width 379 height 164
click at [834, 47] on icon "close" at bounding box center [836, 49] width 11 height 11
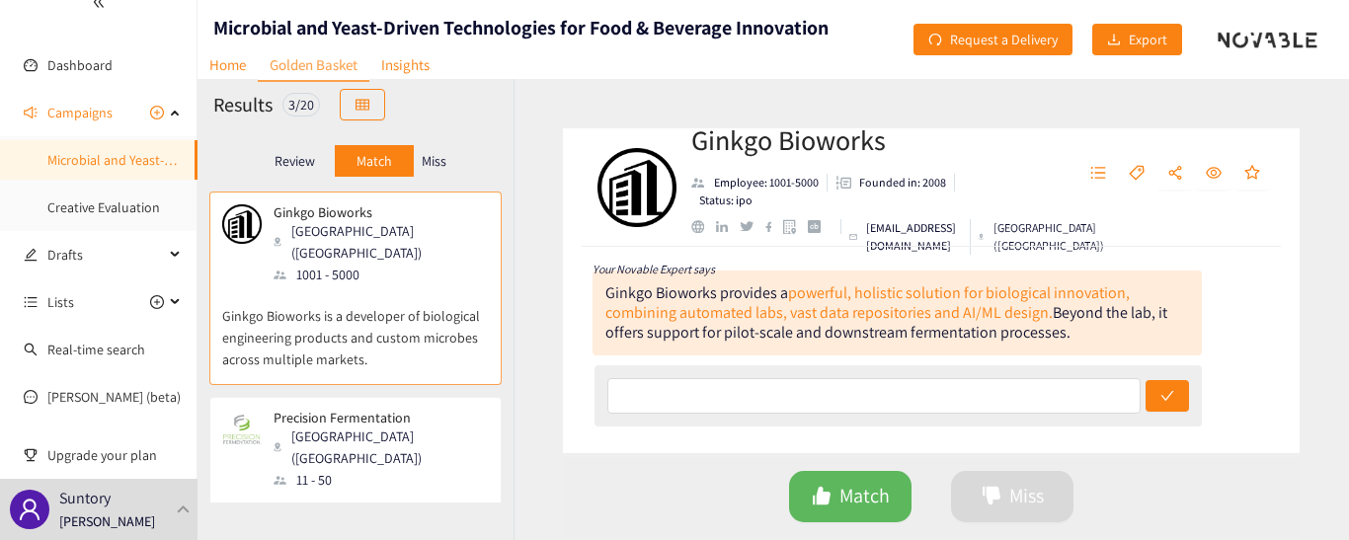
scroll to position [198, 0]
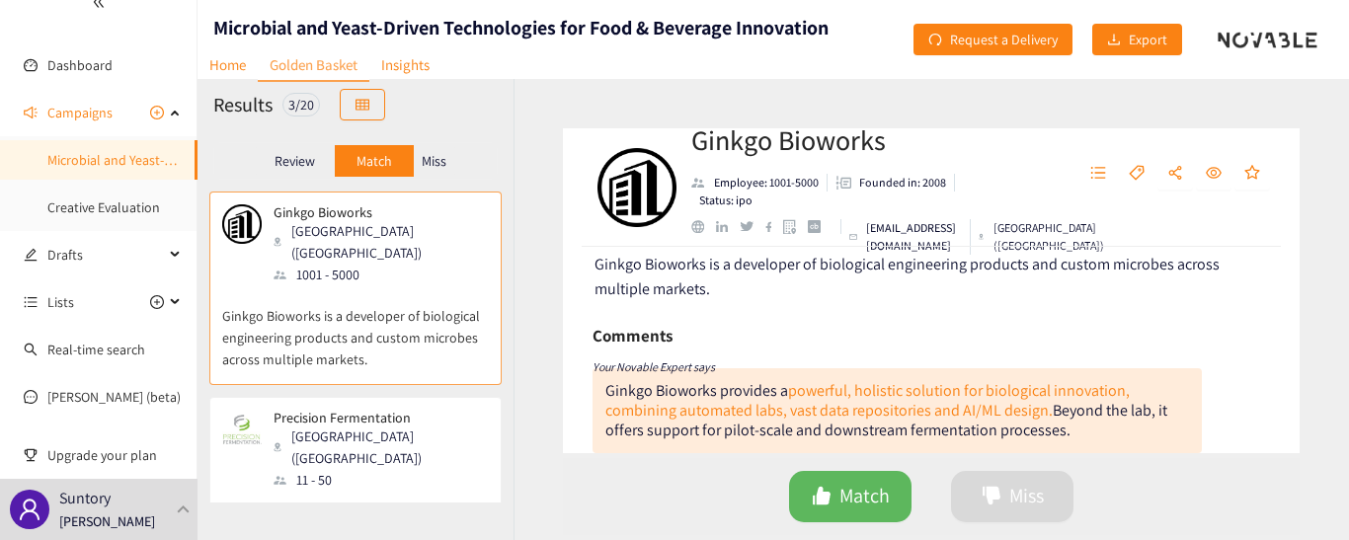
click at [698, 286] on span "Ginkgo Bioworks is a developer of biological engineering products and custom mi…" at bounding box center [907, 276] width 625 height 45
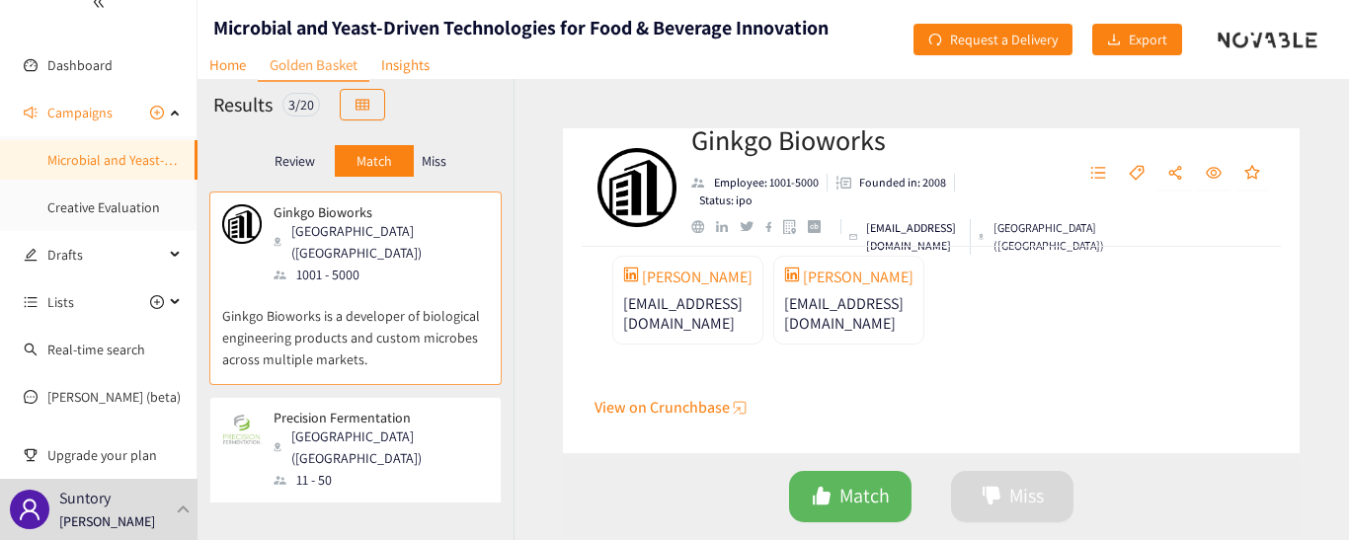
scroll to position [2337, 0]
click at [669, 400] on span "View on Crunchbase" at bounding box center [662, 407] width 135 height 25
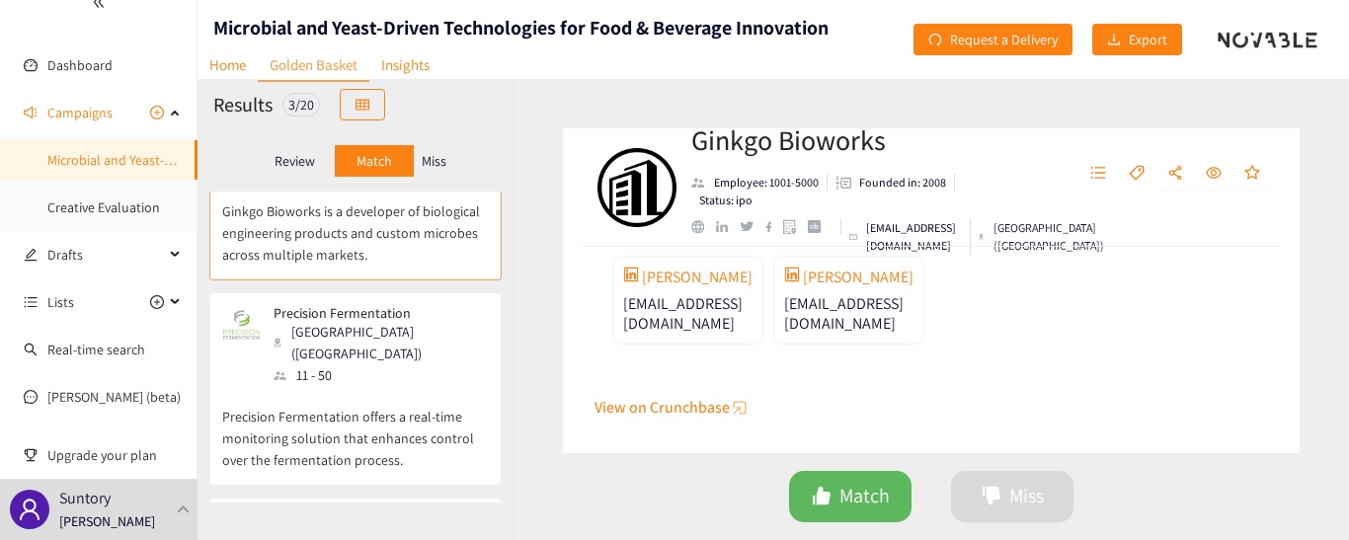
scroll to position [240, 0]
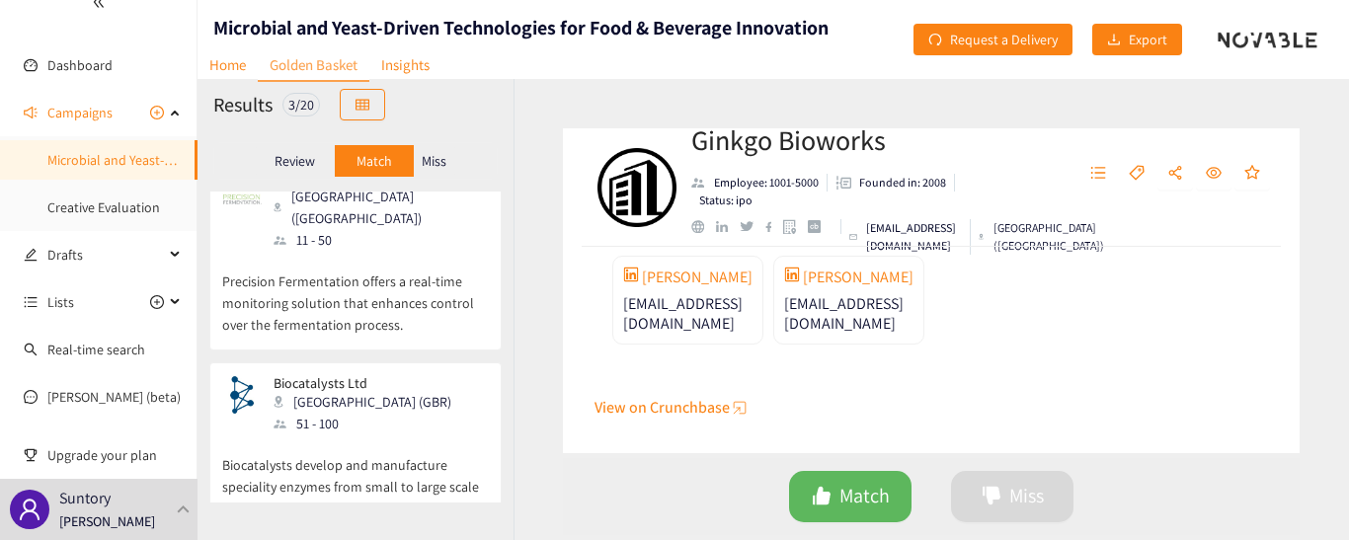
click at [283, 391] on div "[GEOGRAPHIC_DATA] (GBR)" at bounding box center [369, 402] width 190 height 22
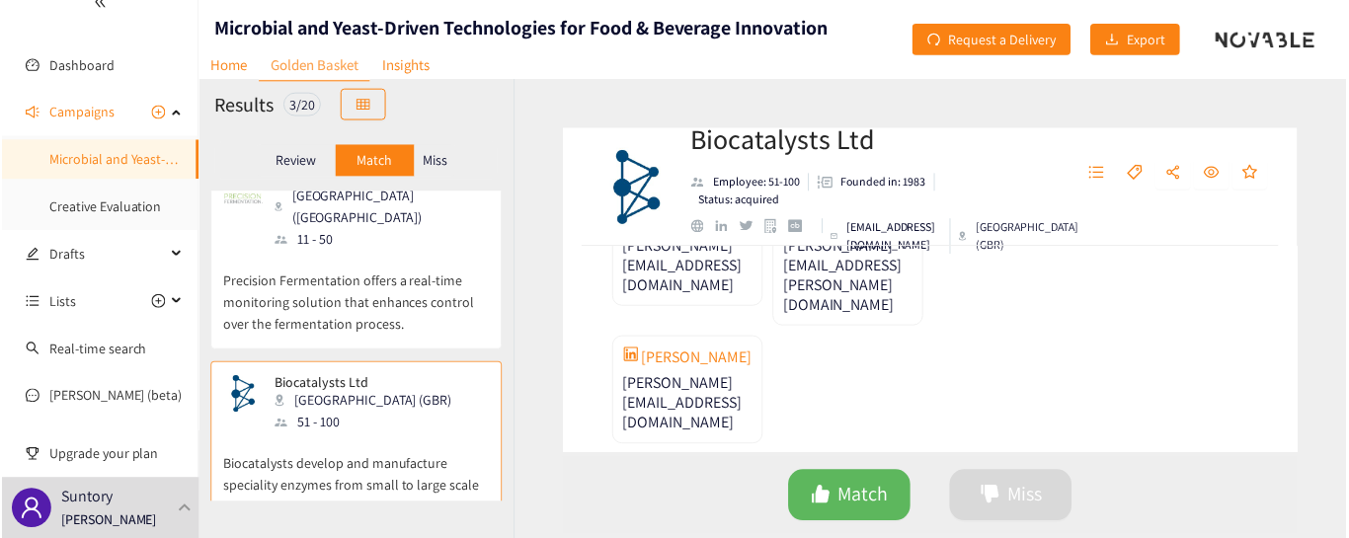
scroll to position [2311, 0]
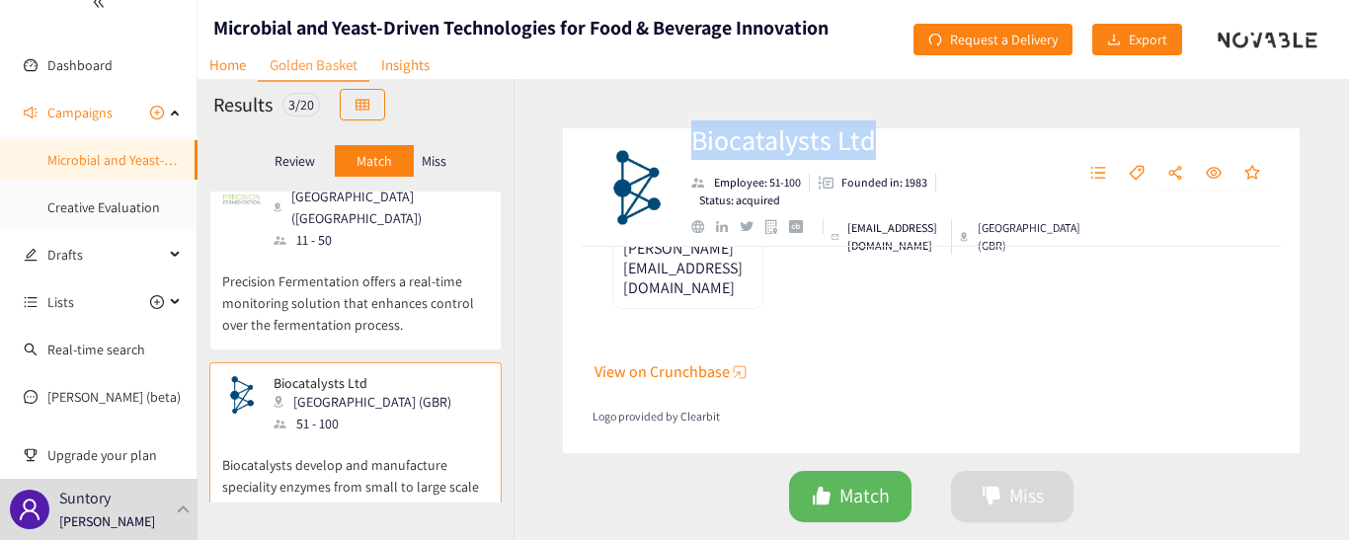
drag, startPoint x: 688, startPoint y: 144, endPoint x: 870, endPoint y: 142, distance: 181.7
click at [870, 142] on div "Biocatalysts Ltd Employee: 51-100 Founded in: 1983 Status: acquired enquiries@b…" at bounding box center [931, 187] width 737 height 119
